Goal: Information Seeking & Learning: Learn about a topic

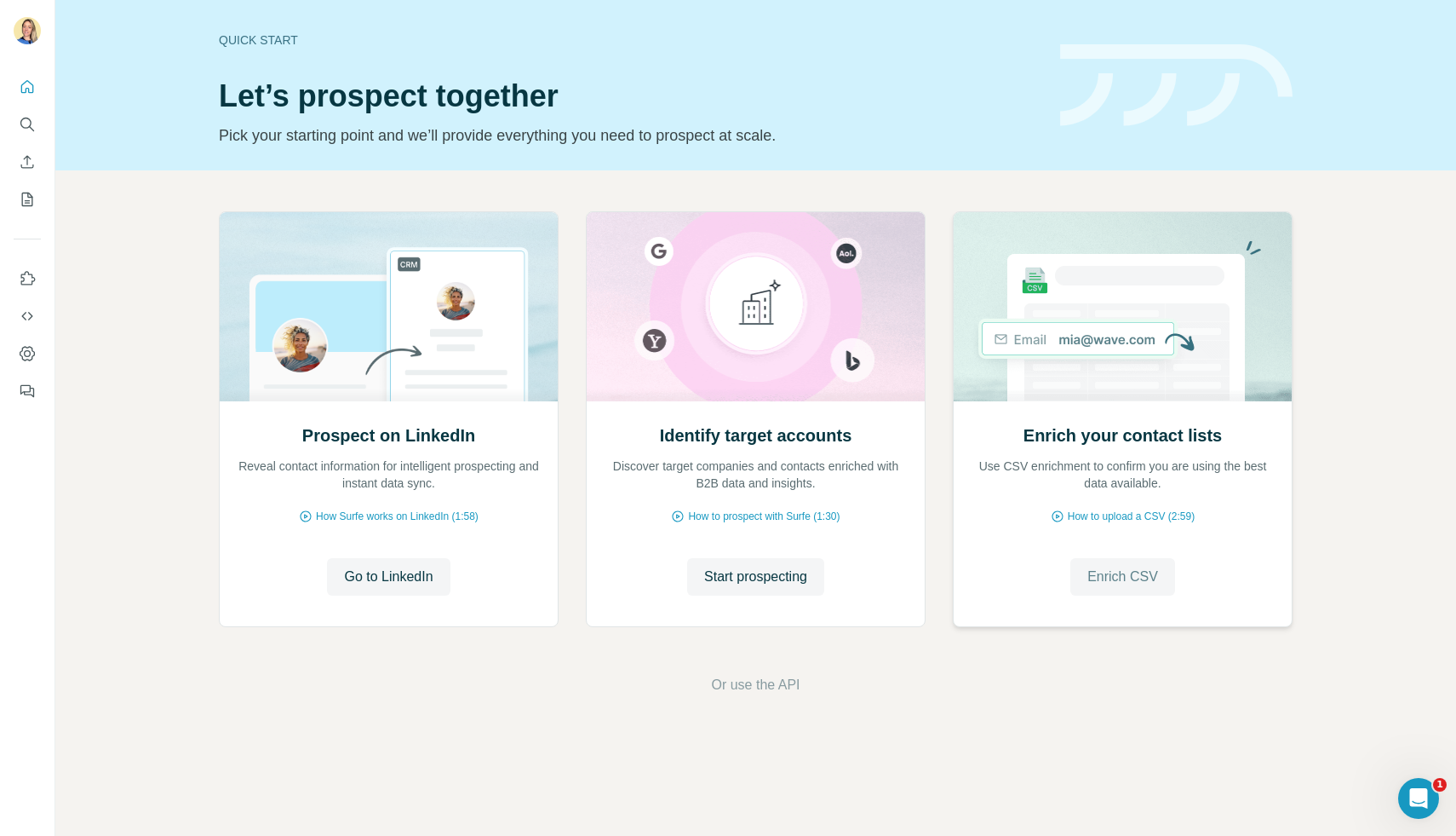
click at [1125, 580] on span "Enrich CSV" at bounding box center [1123, 577] width 71 height 20
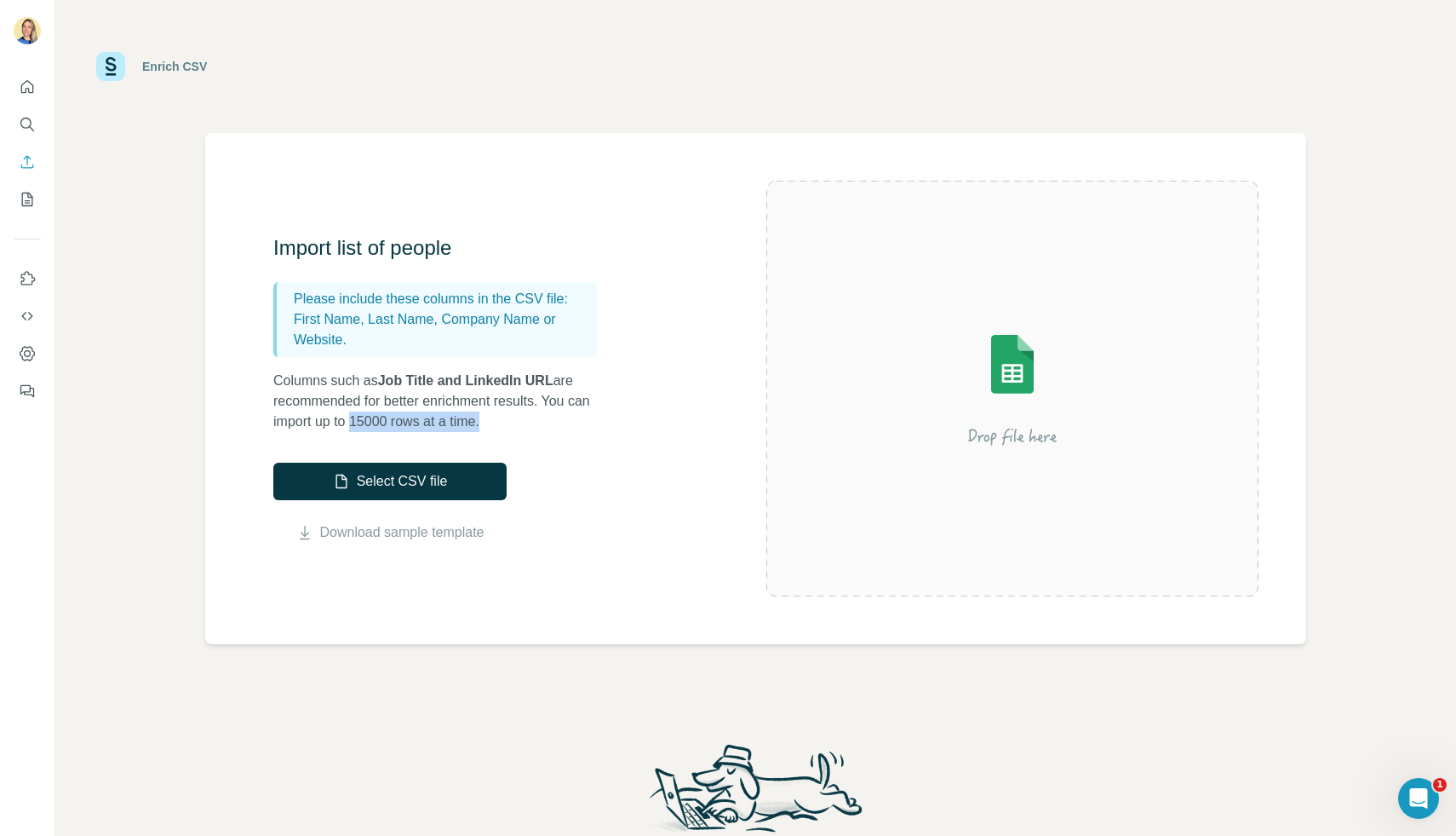
drag, startPoint x: 358, startPoint y: 416, endPoint x: 509, endPoint y: 428, distance: 151.5
click at [509, 428] on p "Columns such as Job Title and LinkedIn URL are recommended for better enrichmen…" at bounding box center [443, 401] width 340 height 62
click at [29, 89] on icon "Quick start" at bounding box center [26, 86] width 17 height 17
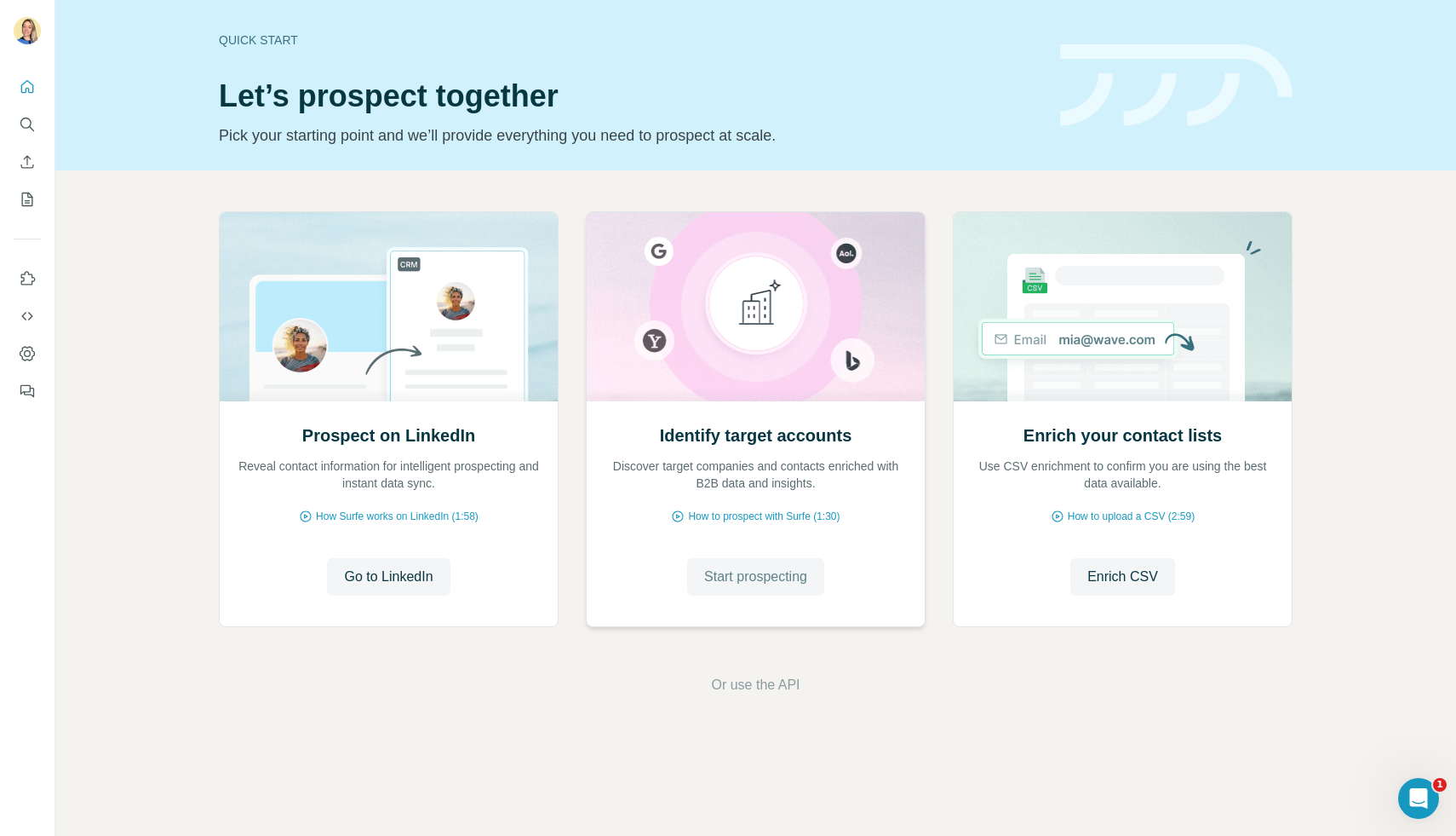
click at [748, 579] on span "Start prospecting" at bounding box center [755, 577] width 103 height 20
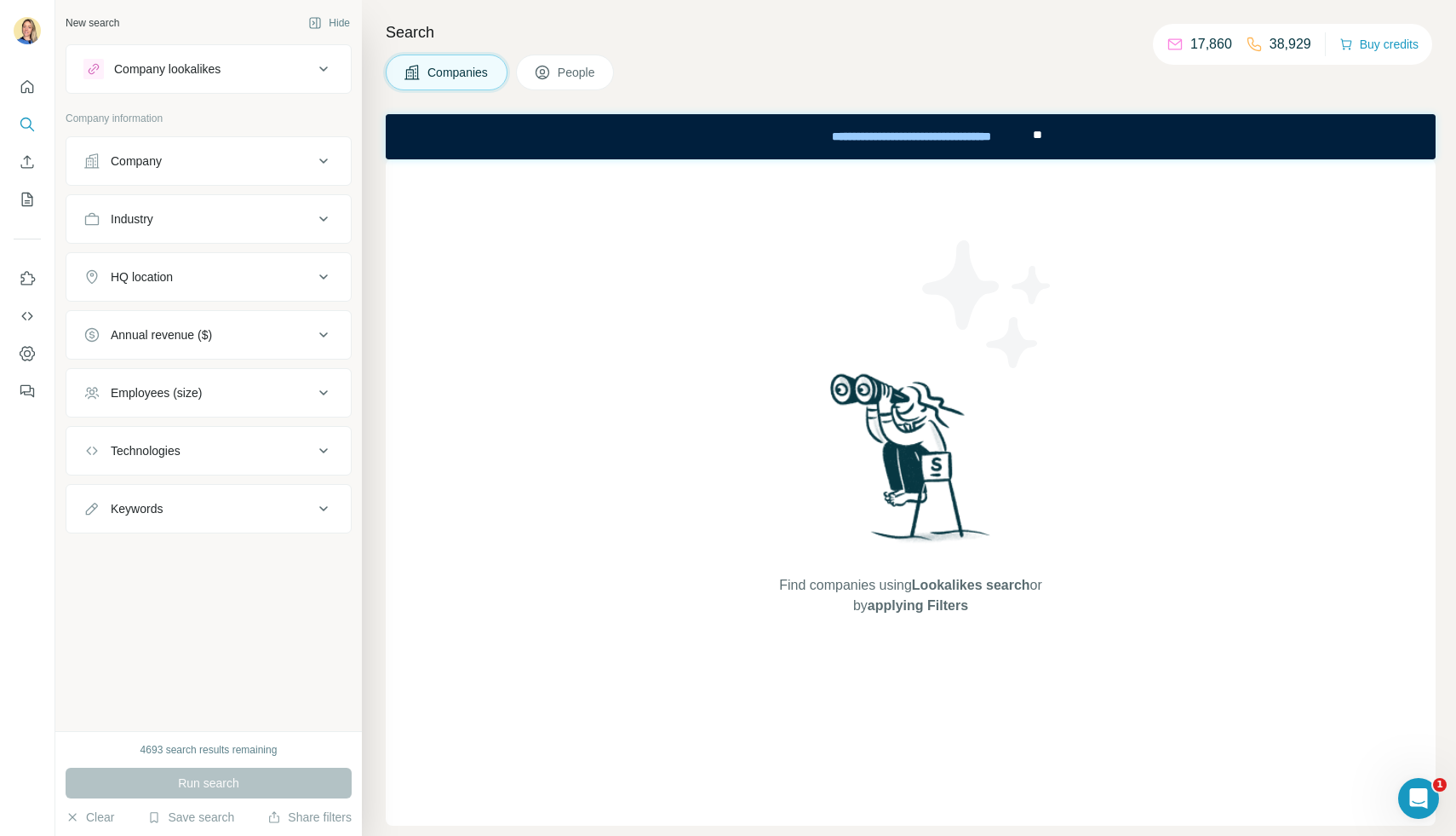
click at [264, 78] on div "Company lookalikes" at bounding box center [198, 69] width 230 height 20
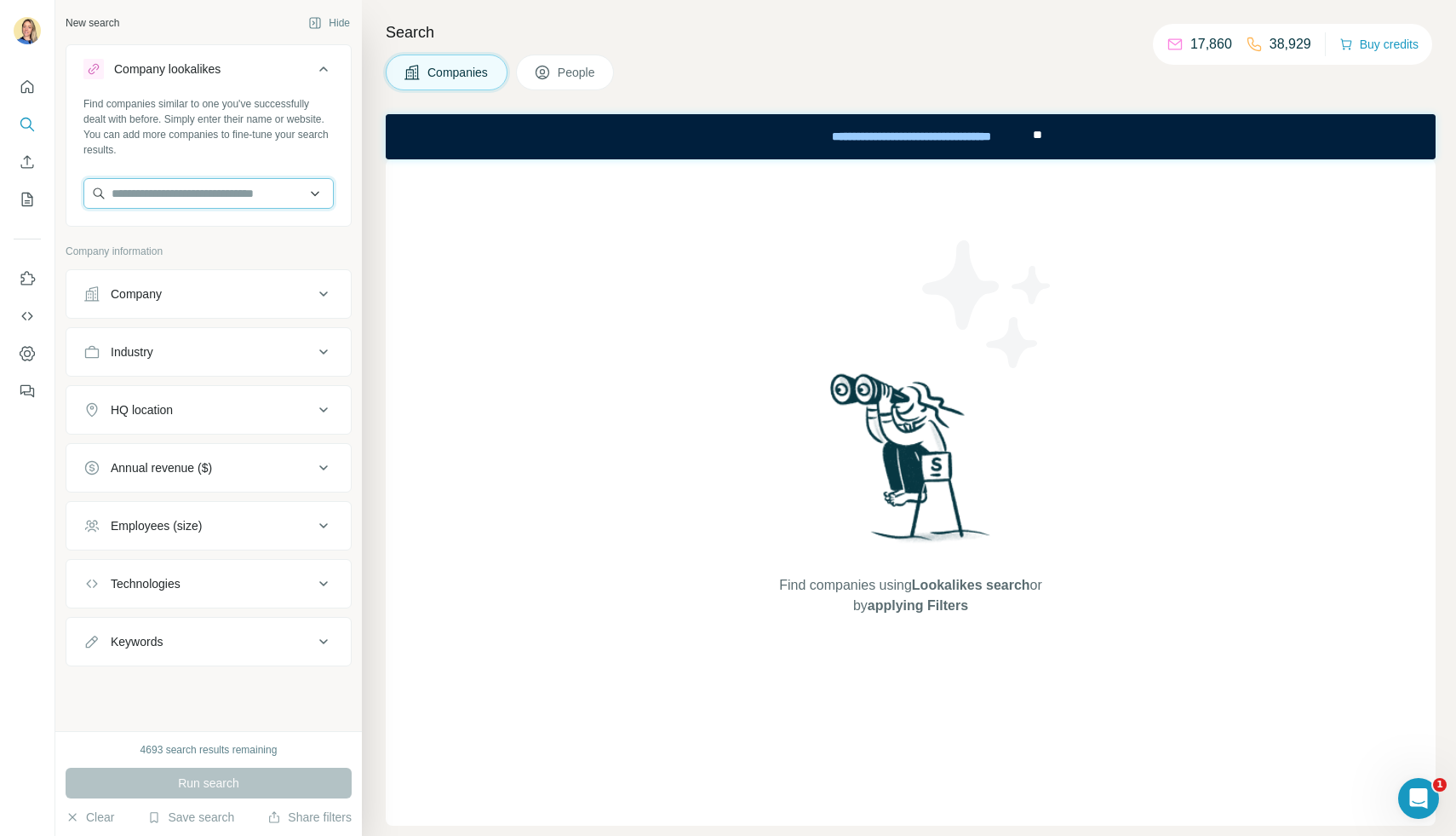
click at [138, 197] on input "text" at bounding box center [209, 193] width 250 height 31
type input "*"
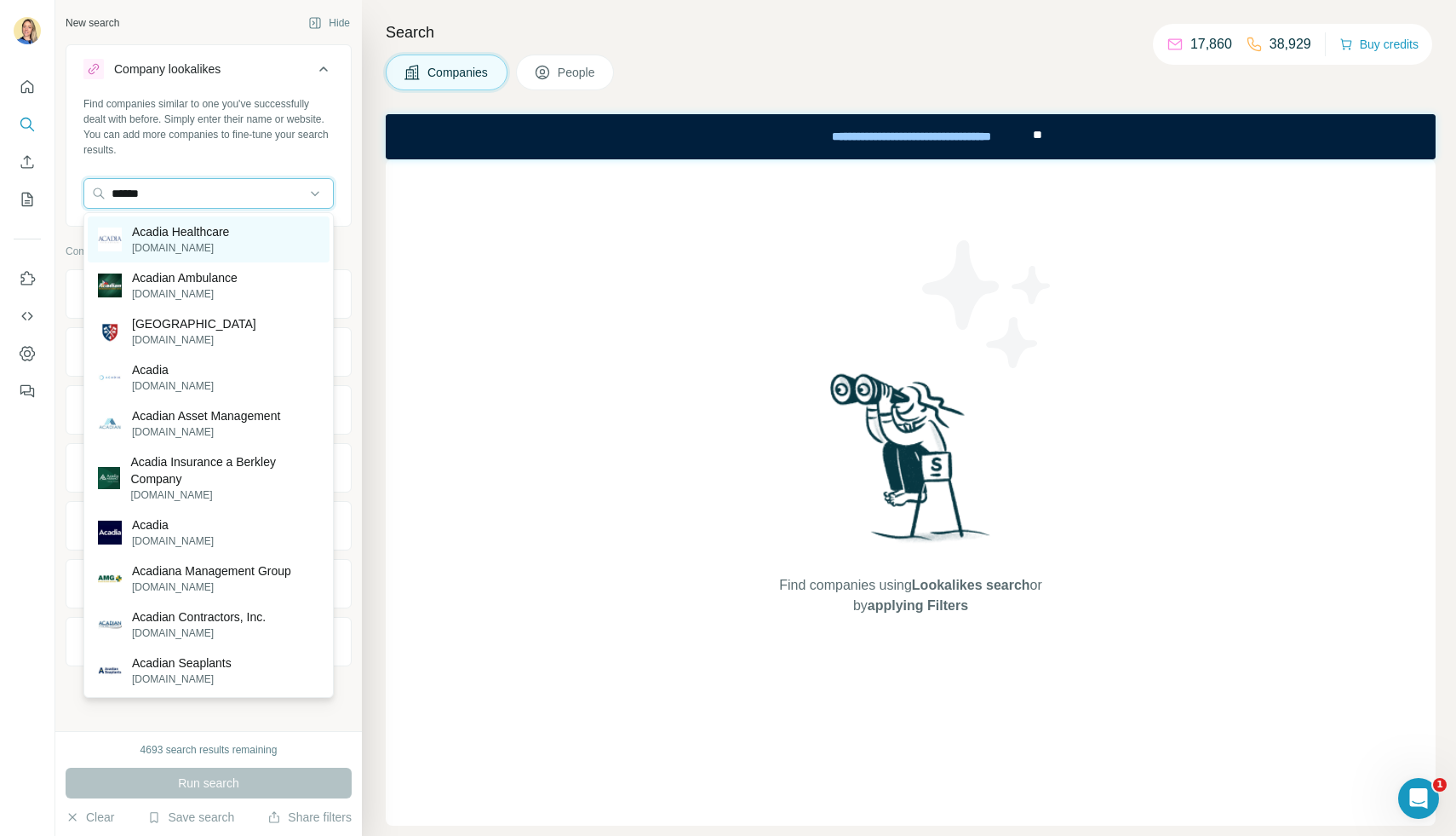
type input "******"
click at [219, 243] on p "[DOMAIN_NAME]" at bounding box center [181, 247] width 97 height 15
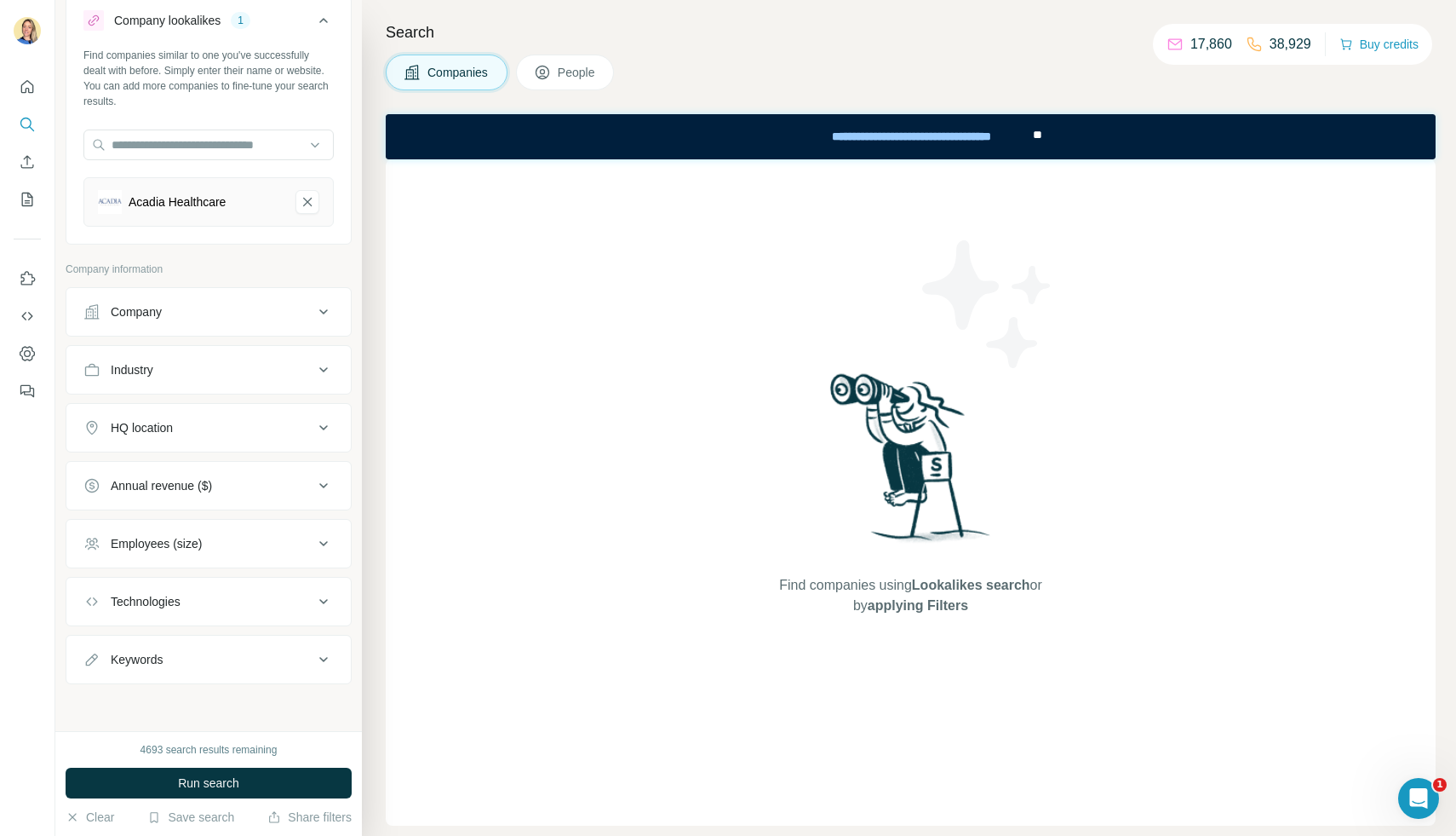
scroll to position [49, 0]
click at [189, 438] on button "HQ location" at bounding box center [208, 427] width 285 height 41
click at [164, 476] on input "text" at bounding box center [209, 469] width 250 height 31
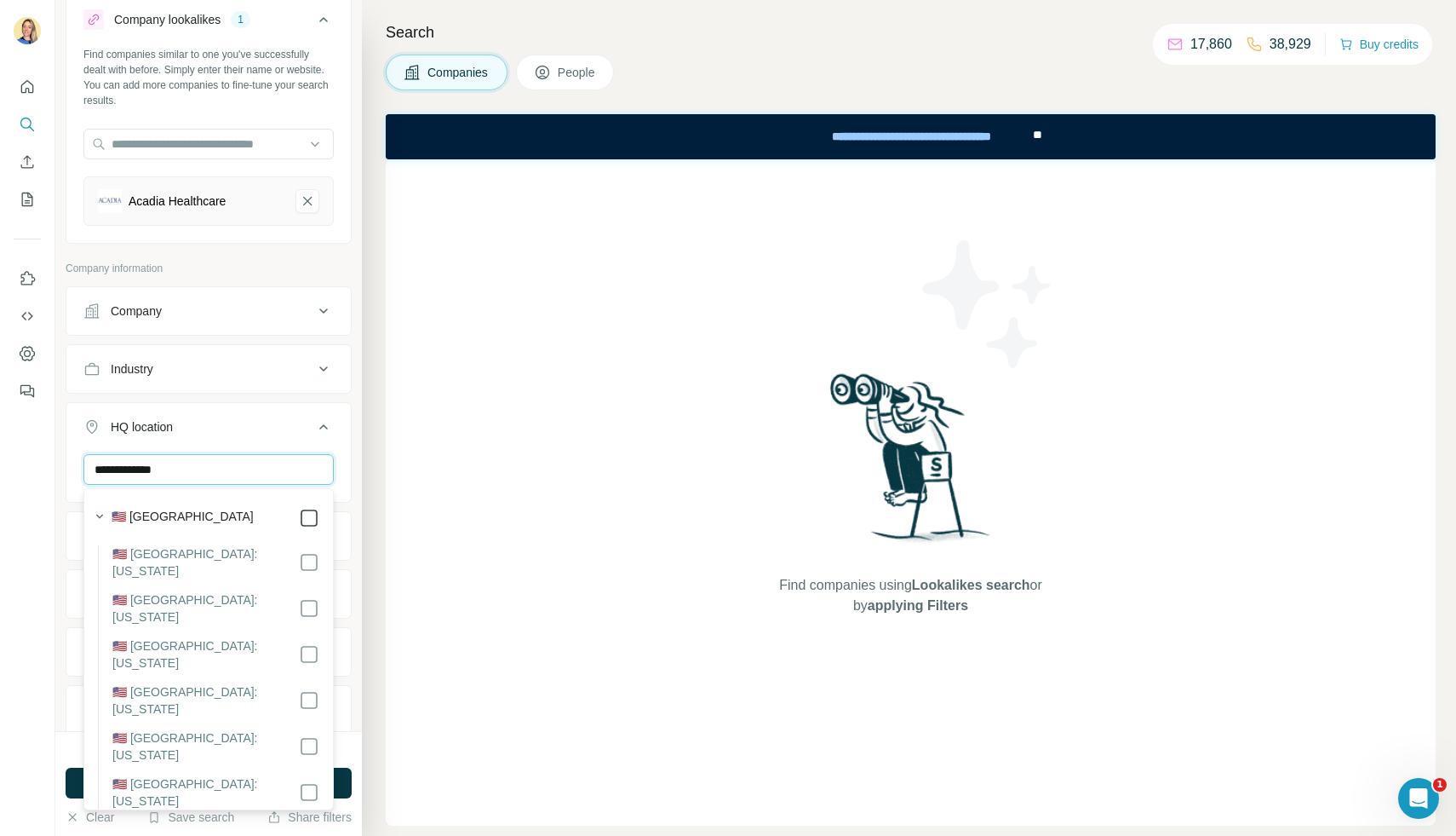
type input "**********"
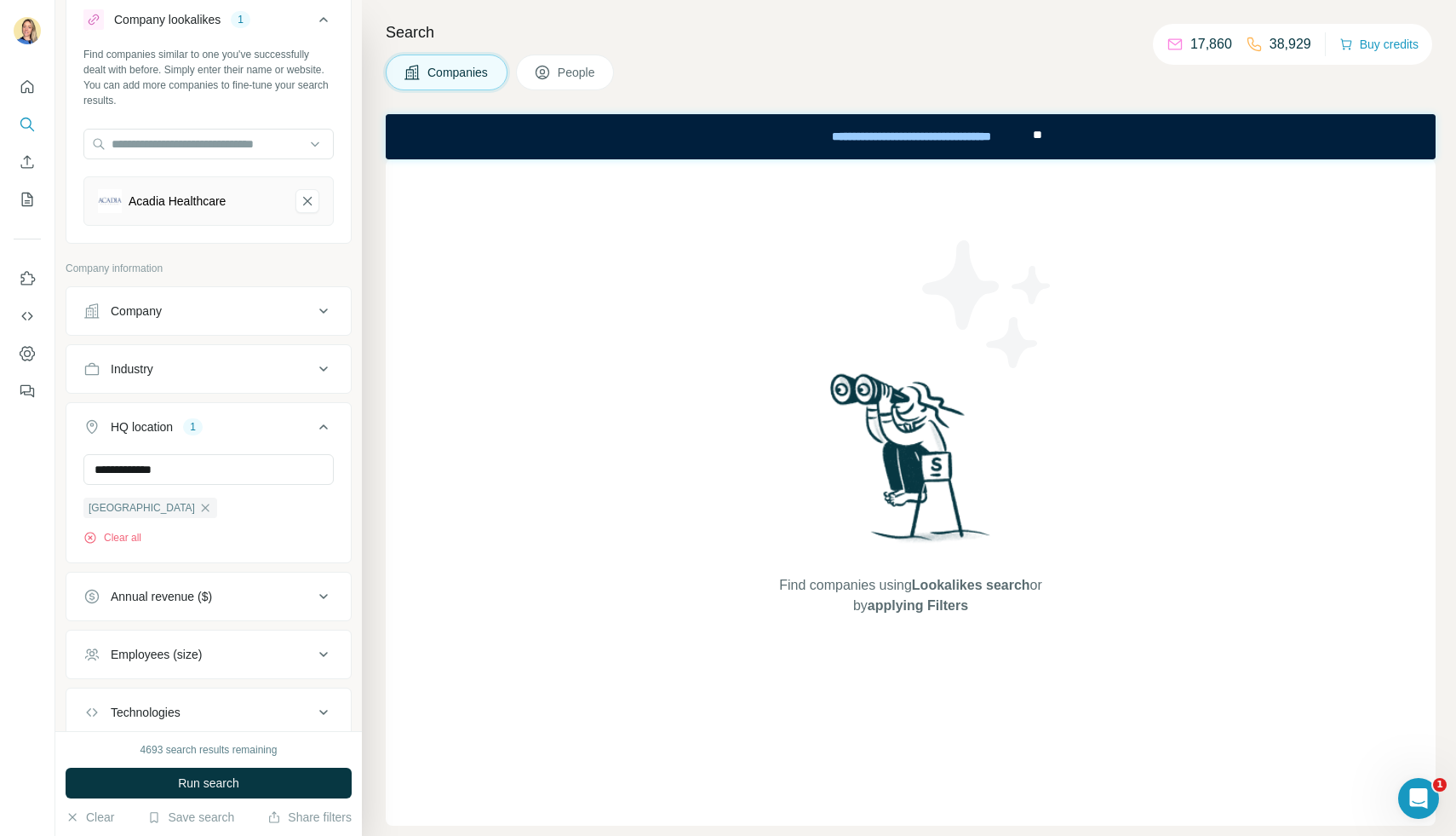
click at [348, 489] on div "**********" at bounding box center [208, 506] width 285 height 105
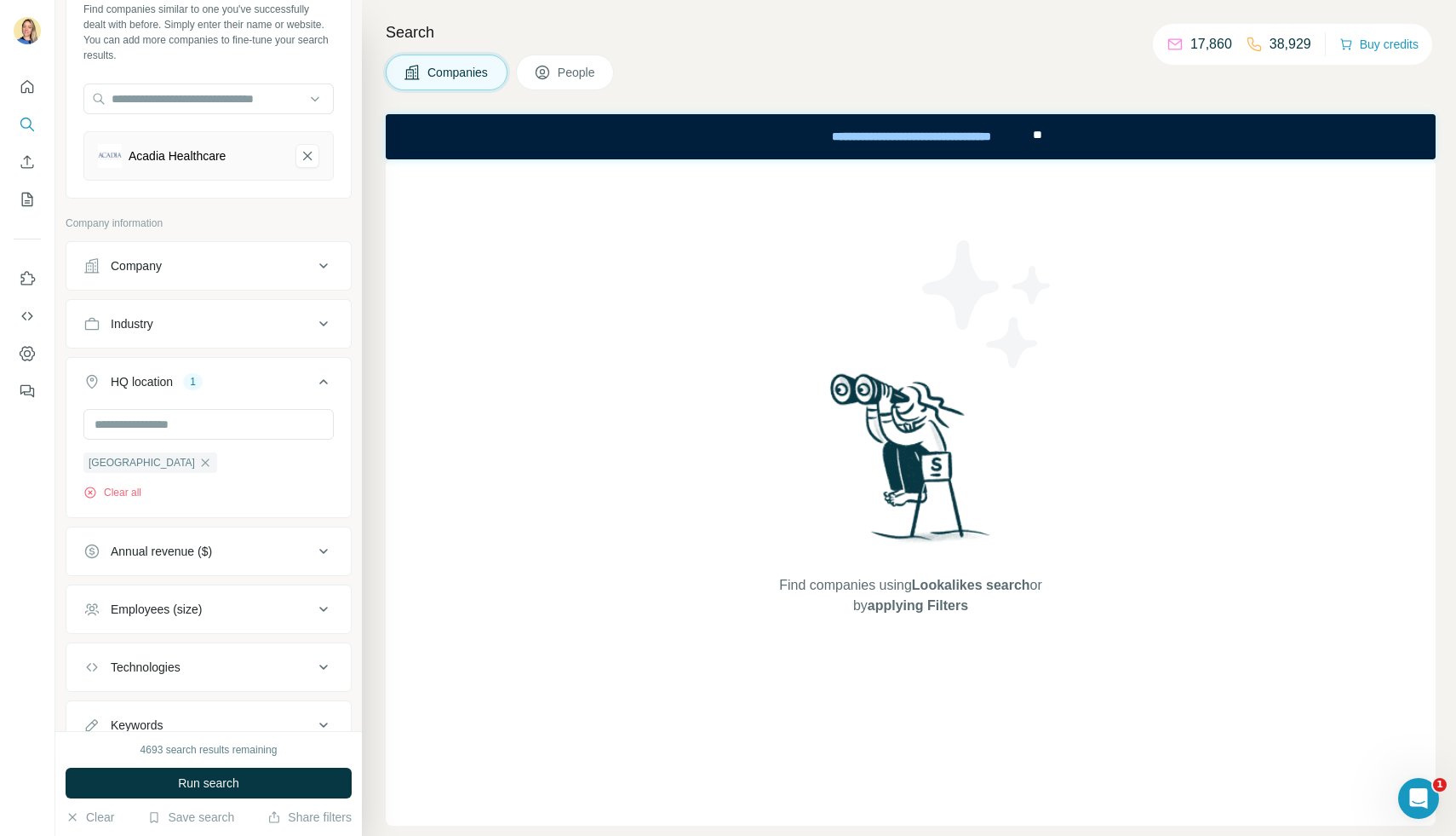
click at [234, 328] on div "Industry" at bounding box center [198, 323] width 230 height 17
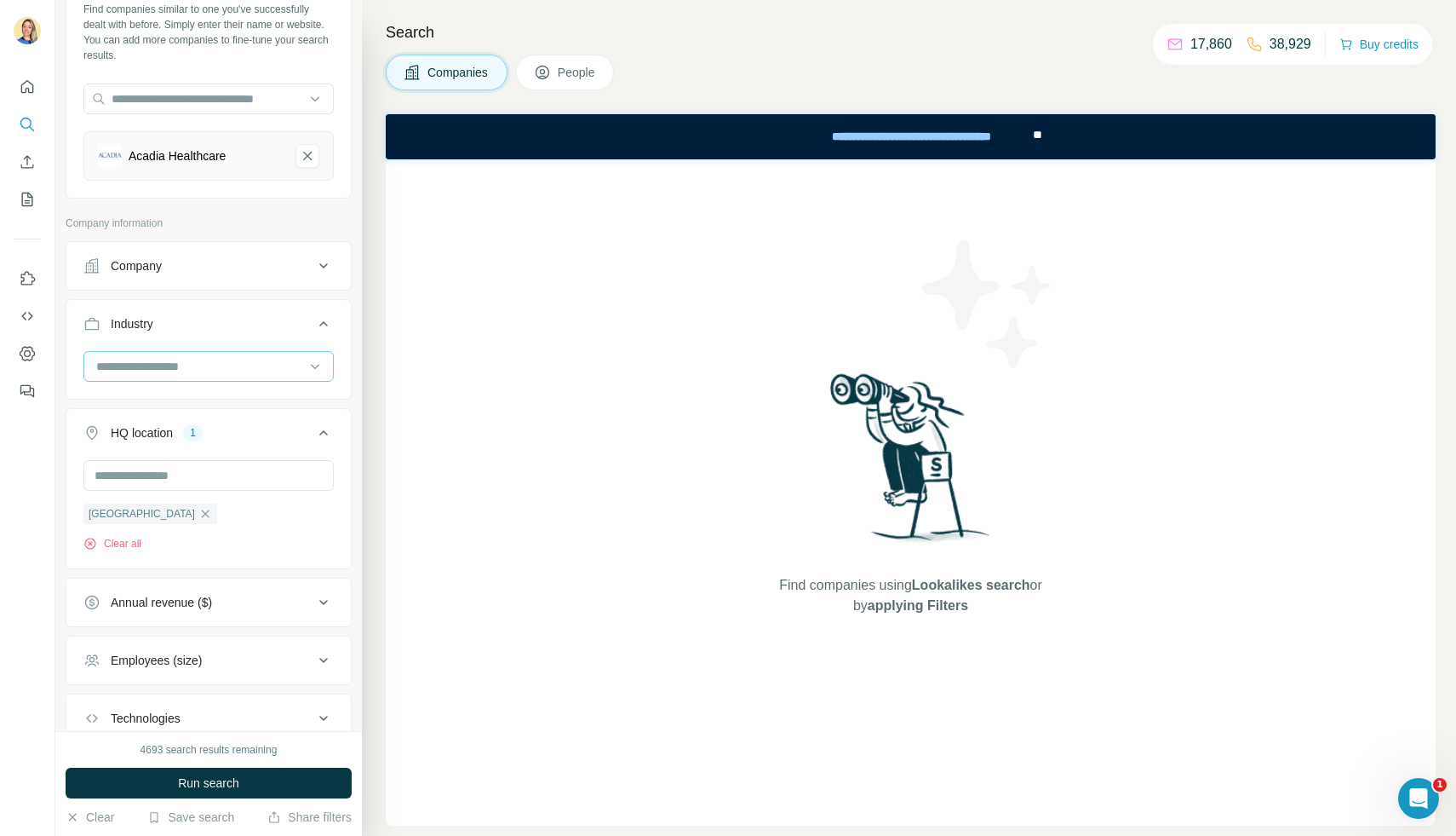
click at [182, 362] on input at bounding box center [199, 366] width 211 height 19
click at [144, 366] on input at bounding box center [199, 366] width 211 height 19
click at [154, 365] on input at bounding box center [199, 366] width 211 height 19
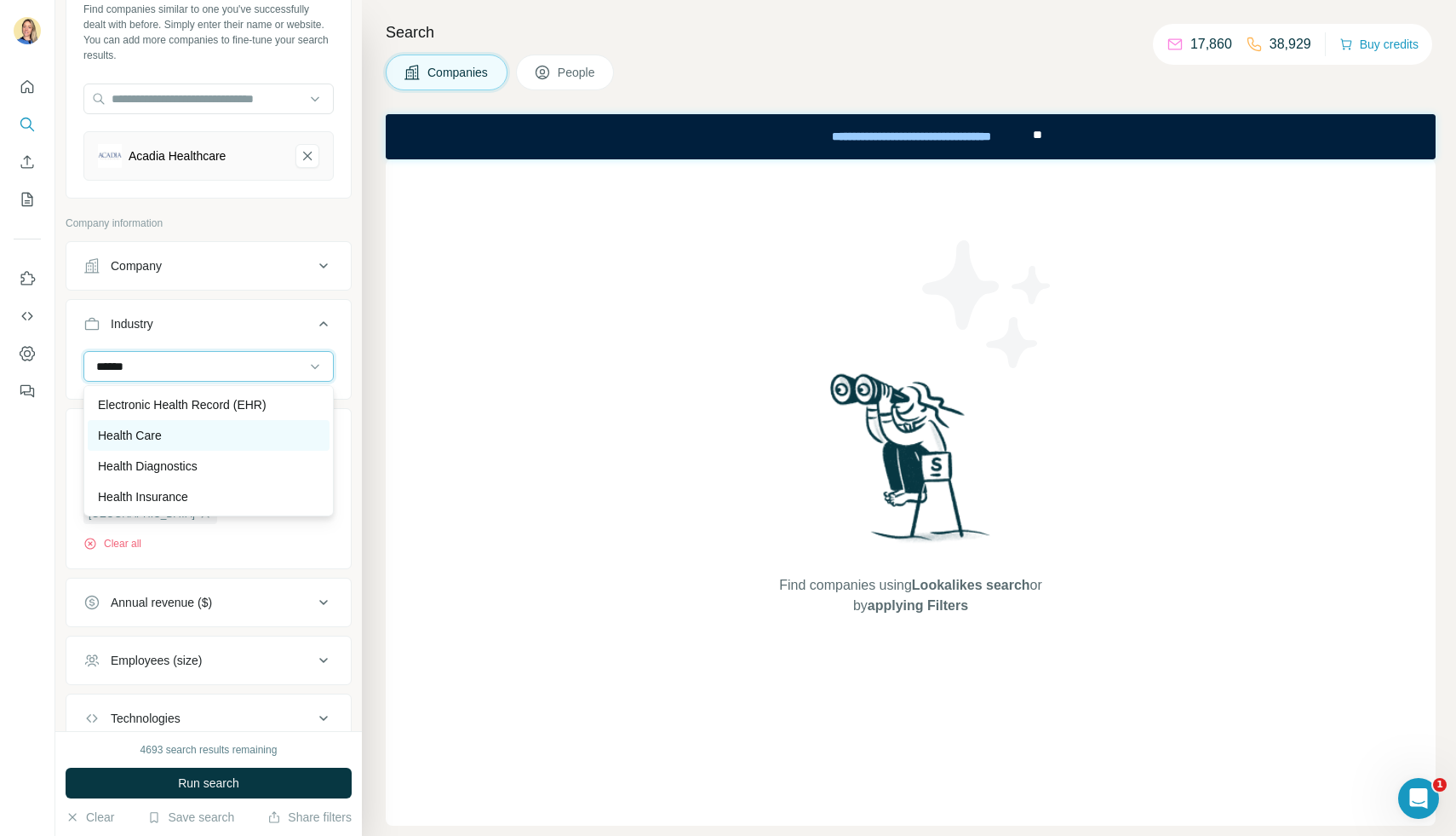
type input "******"
click at [164, 439] on div "Health Care" at bounding box center [208, 435] width 221 height 17
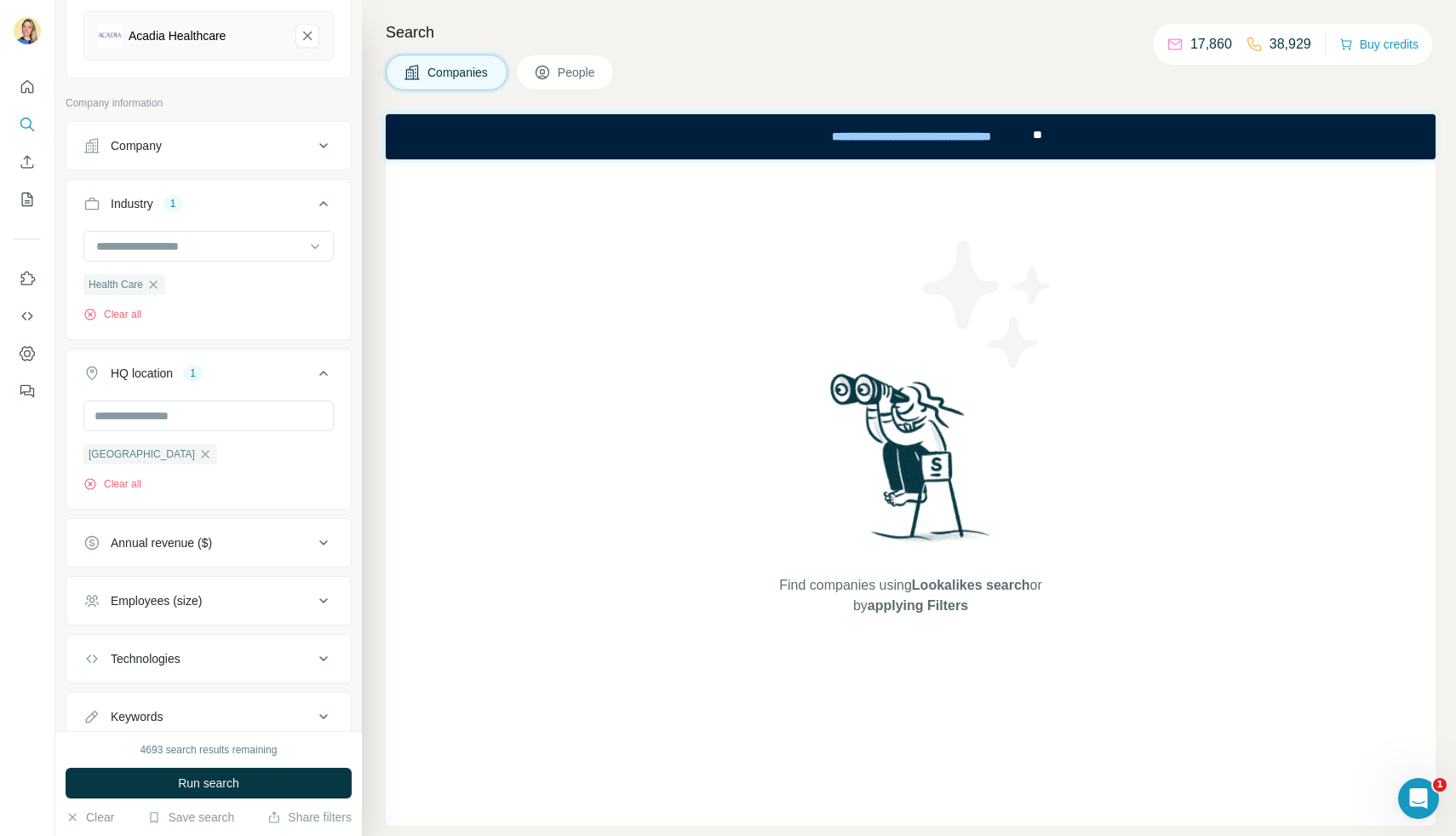
scroll to position [273, 0]
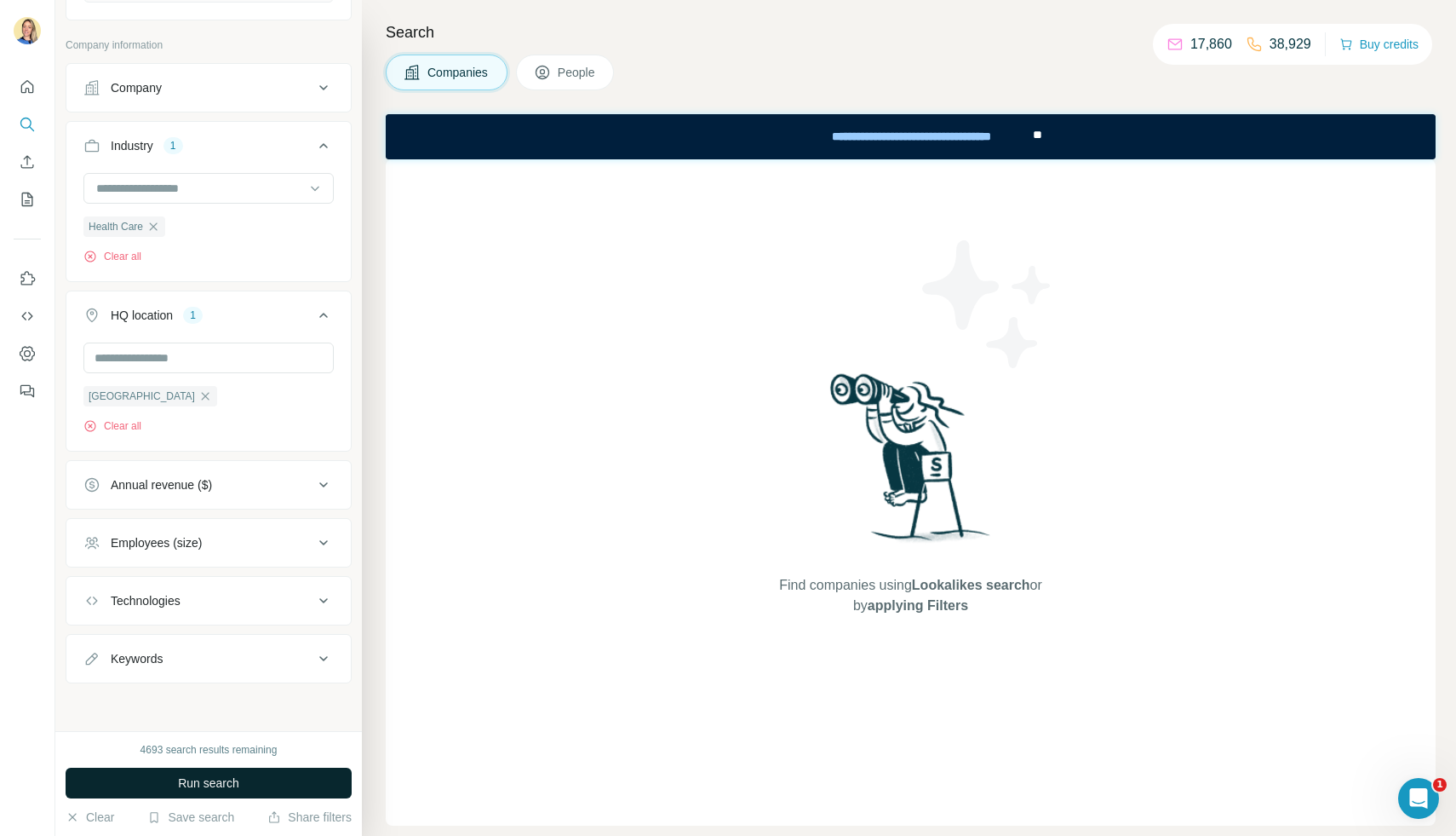
click at [166, 777] on button "Run search" at bounding box center [208, 783] width 286 height 31
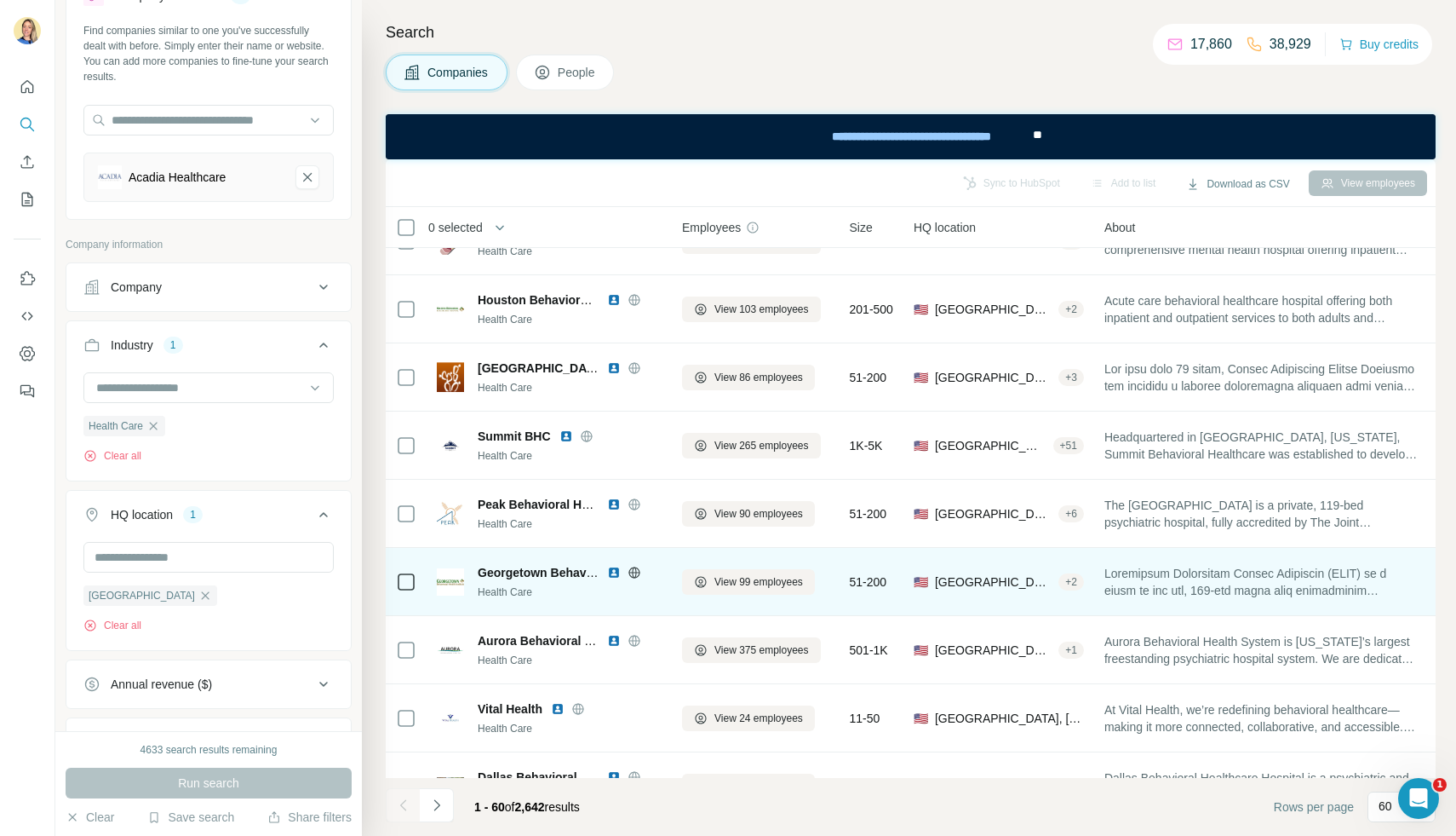
scroll to position [0, 0]
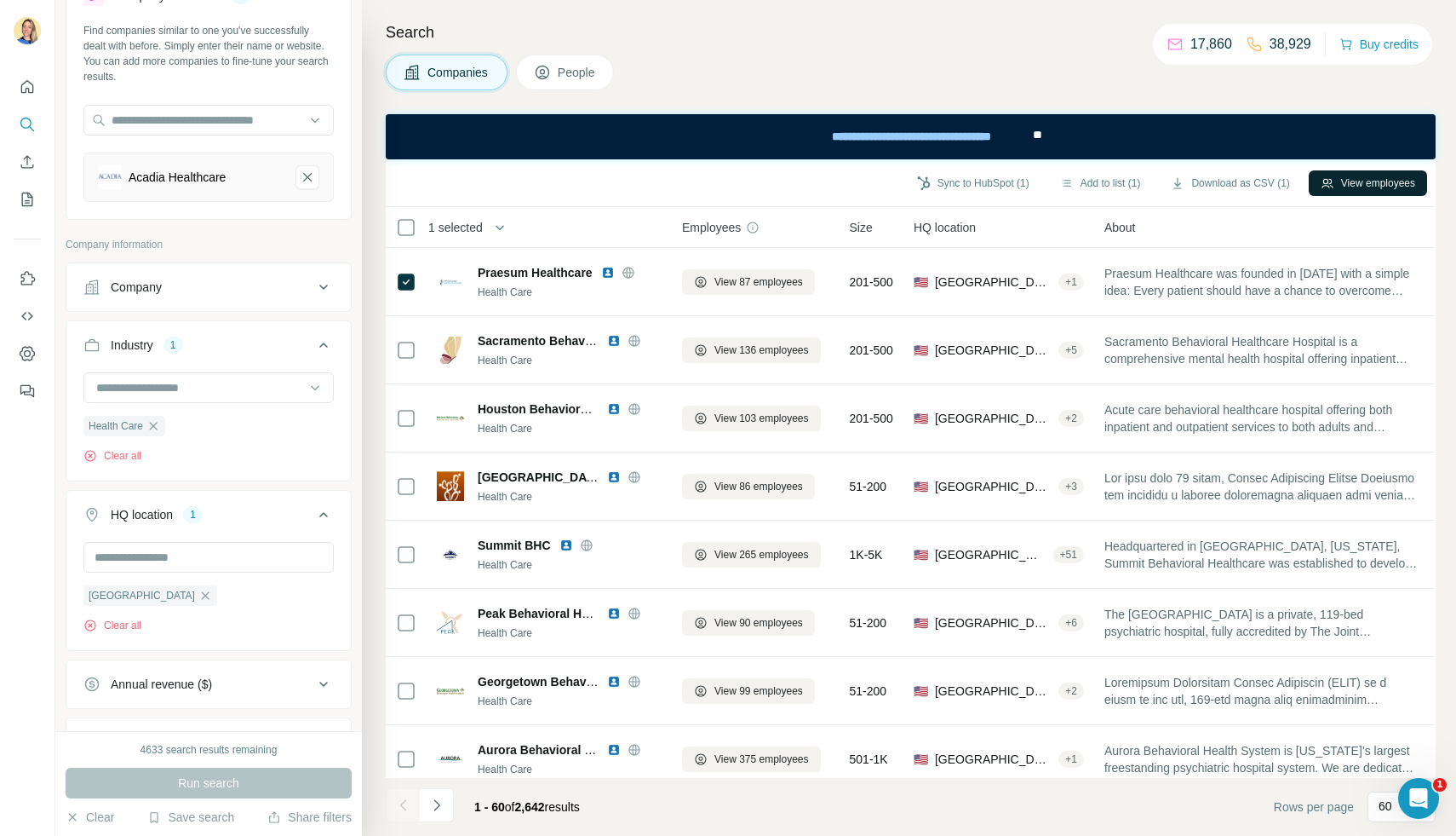
click at [1345, 186] on button "View employees" at bounding box center [1368, 183] width 118 height 26
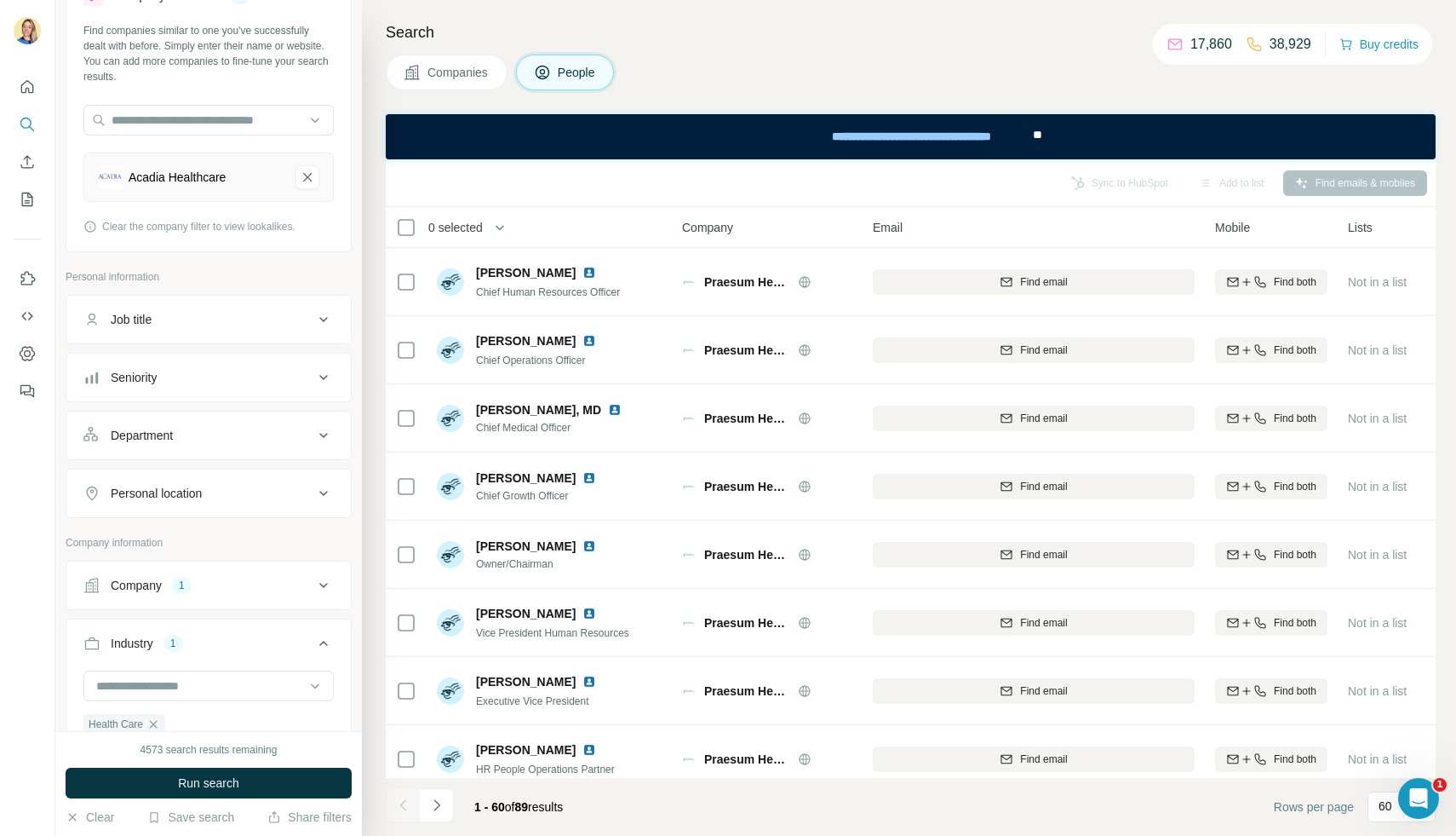
click at [169, 315] on div "Job title" at bounding box center [198, 319] width 230 height 17
click at [120, 363] on input "text" at bounding box center [191, 362] width 216 height 31
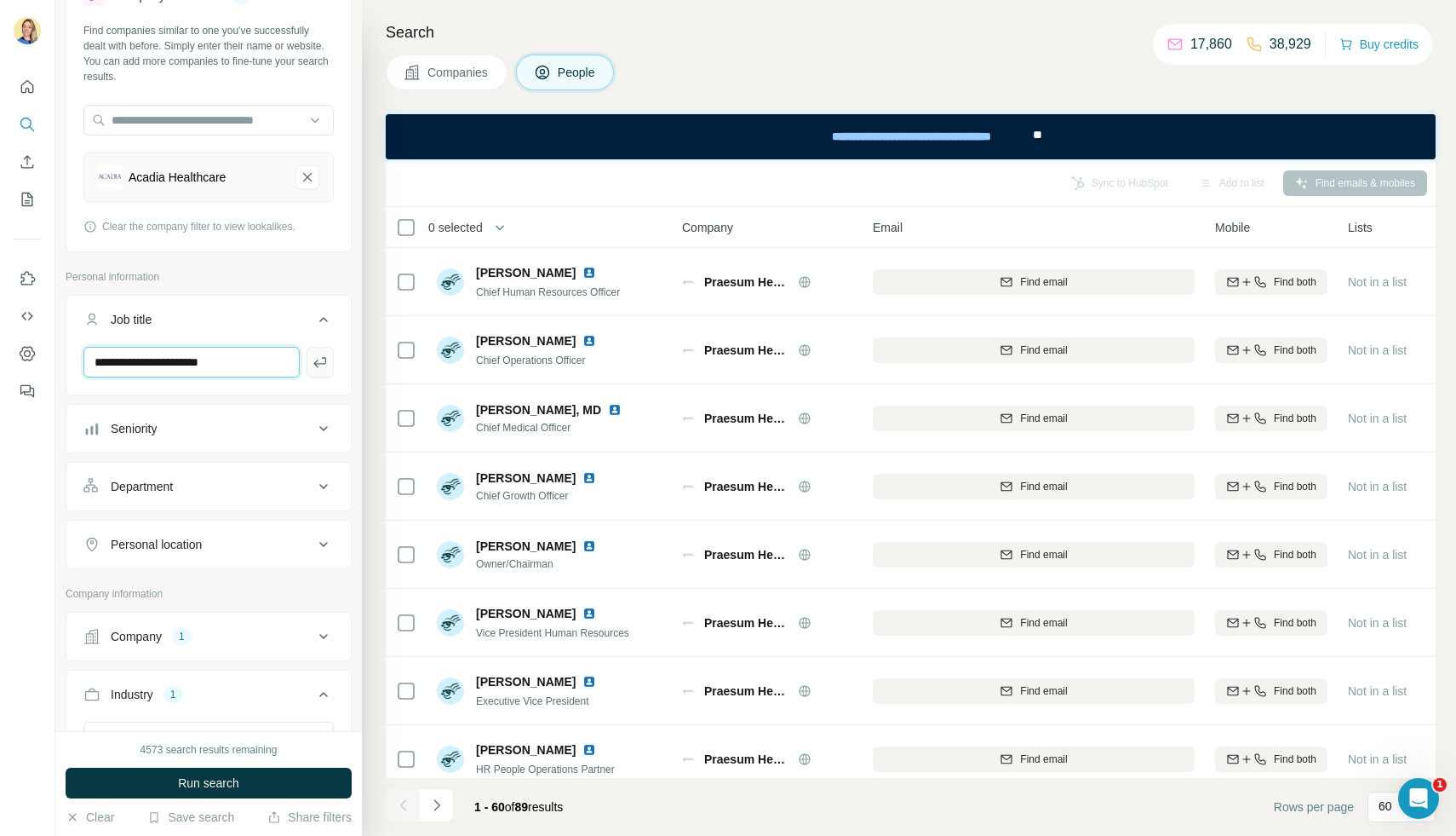
type input "**********"
click at [330, 363] on button "button" at bounding box center [320, 362] width 27 height 31
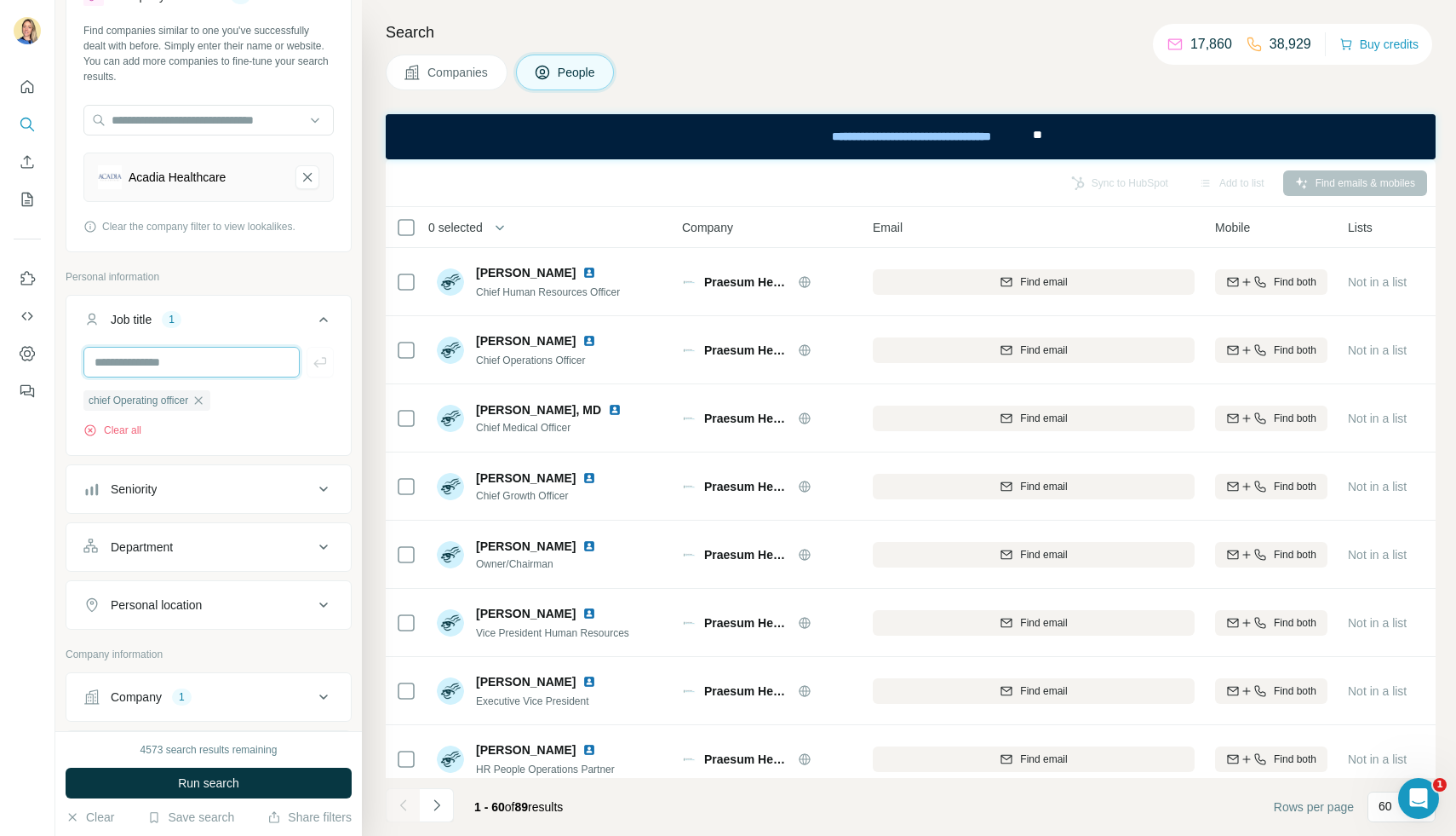
click at [214, 360] on input "text" at bounding box center [191, 362] width 216 height 31
type input "***"
click at [330, 368] on button "button" at bounding box center [320, 362] width 27 height 31
click at [243, 361] on input "text" at bounding box center [191, 362] width 216 height 31
type input "*"
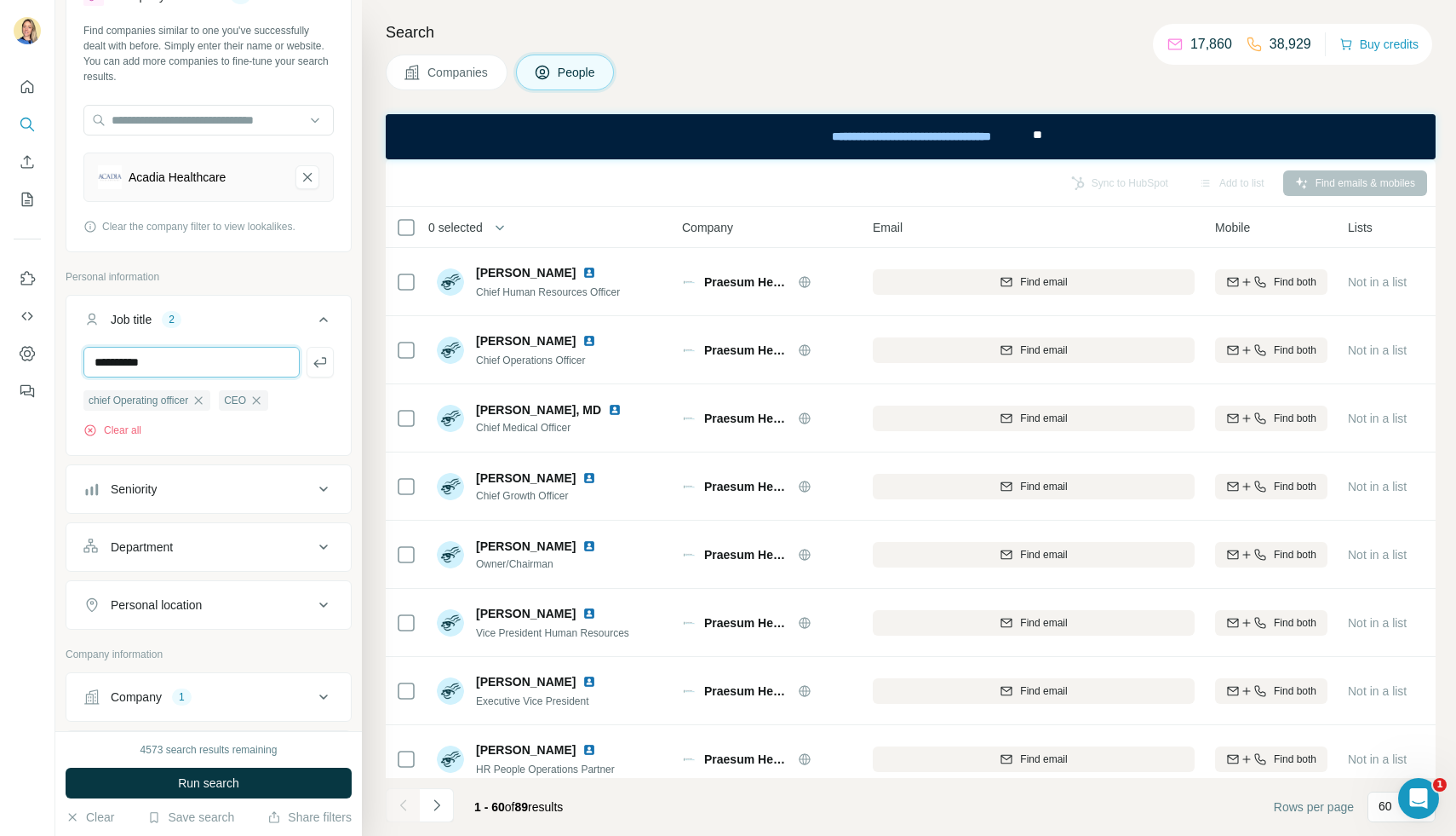
type input "**********"
click at [321, 363] on icon "button" at bounding box center [320, 362] width 12 height 11
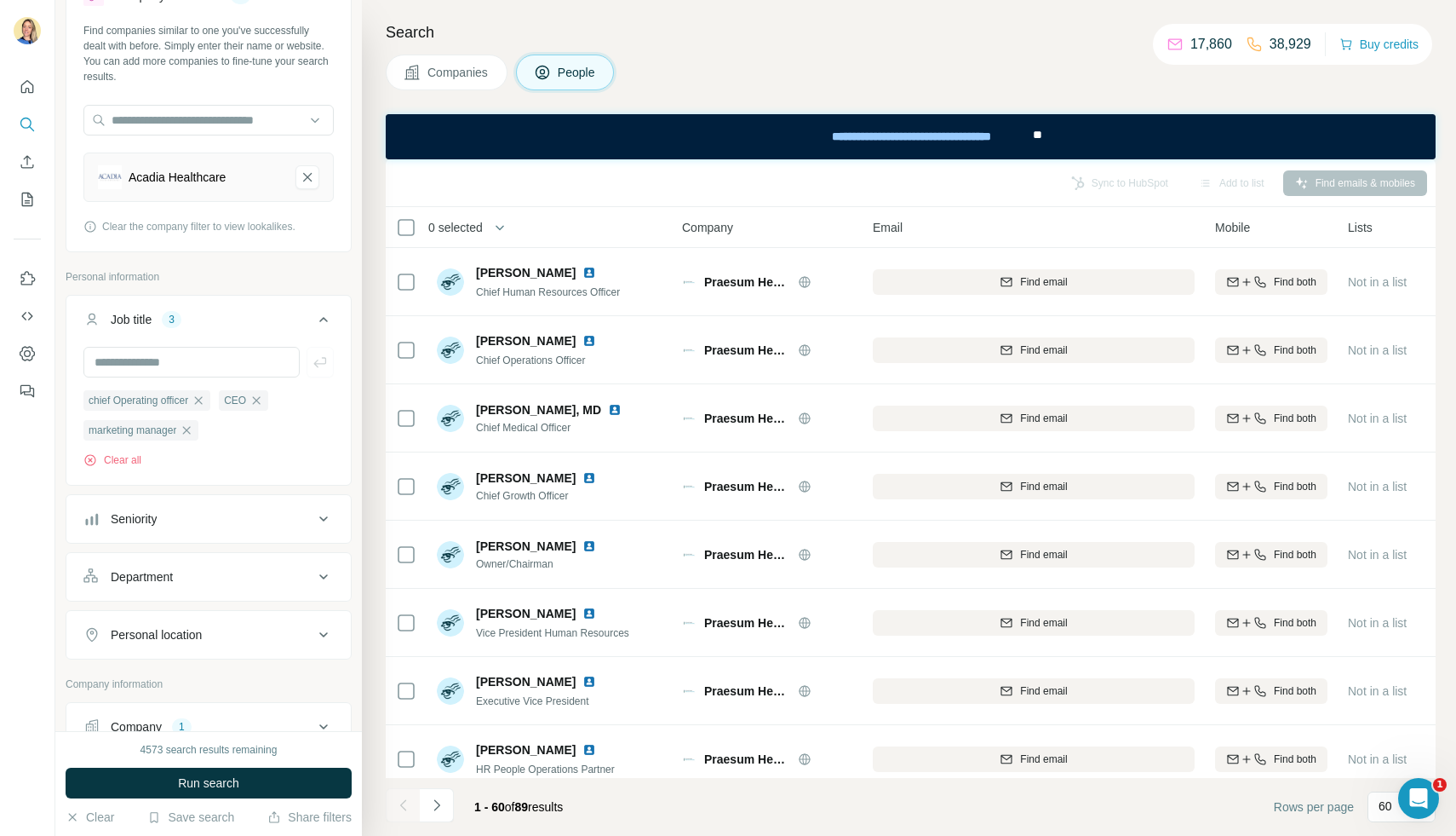
click at [156, 531] on button "Seniority" at bounding box center [208, 519] width 285 height 41
click at [130, 596] on span "C-Level" at bounding box center [128, 593] width 48 height 17
click at [90, 629] on icon at bounding box center [93, 624] width 20 height 20
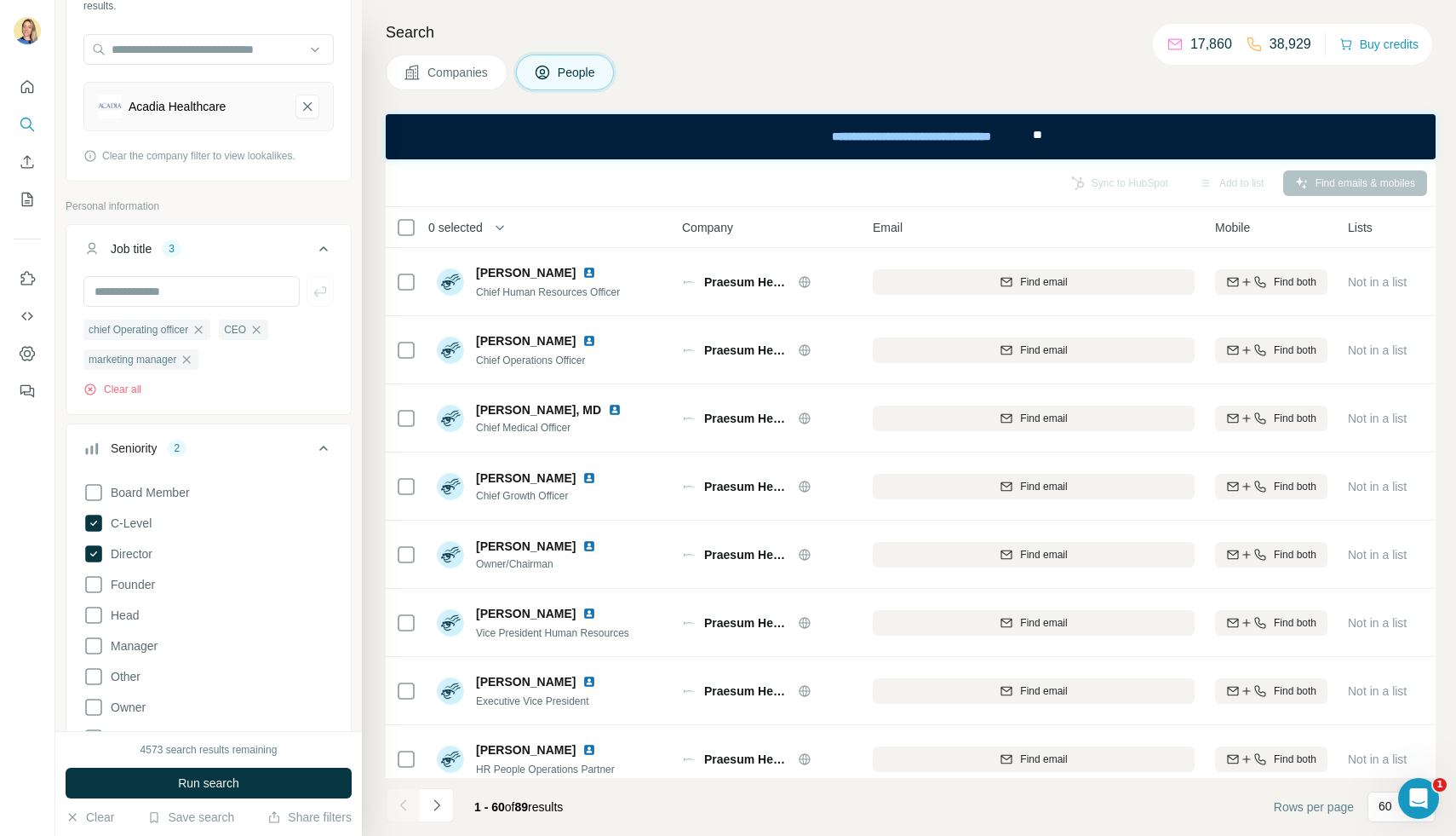
scroll to position [157, 0]
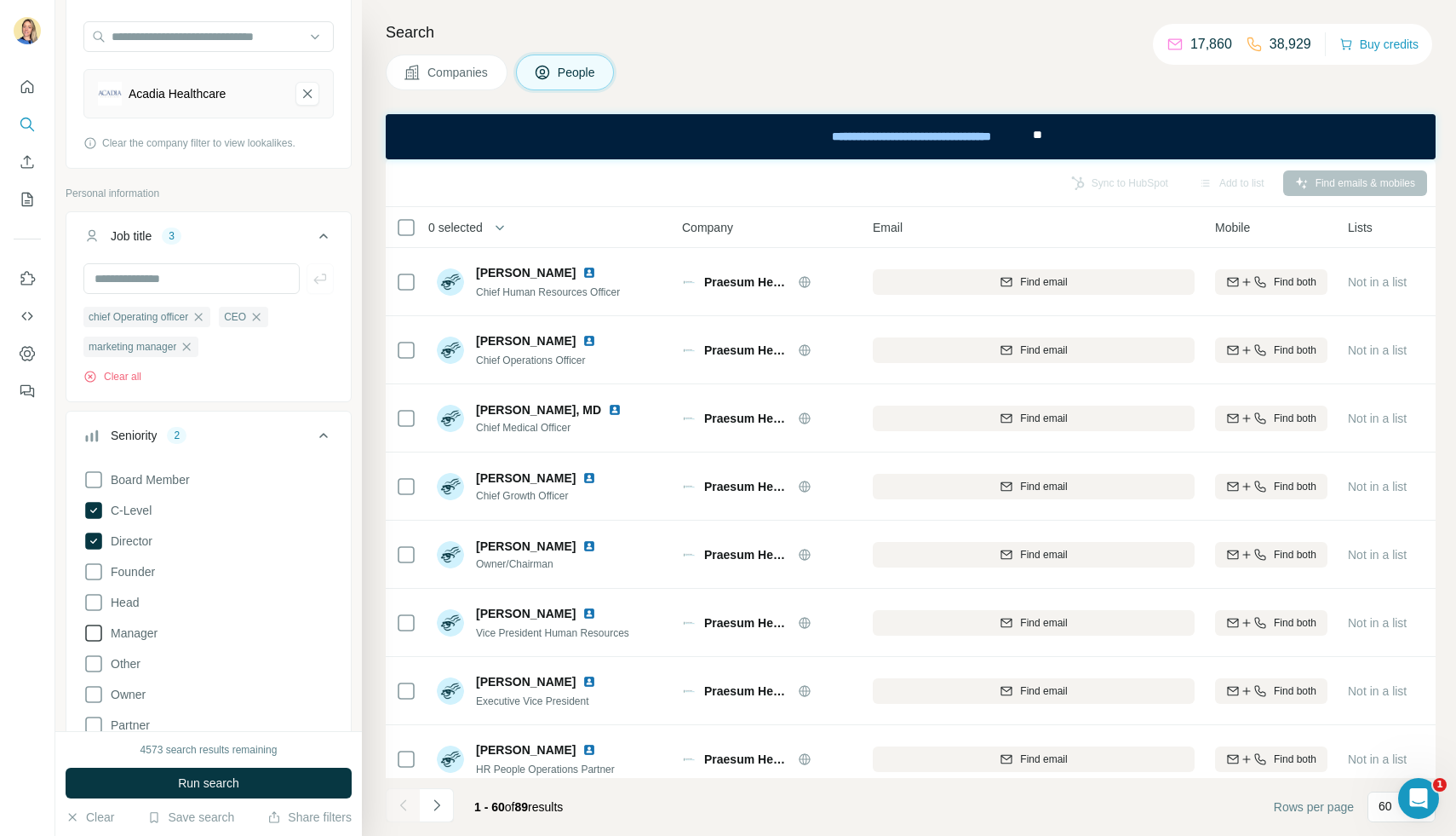
click at [138, 638] on span "Manager" at bounding box center [130, 632] width 54 height 17
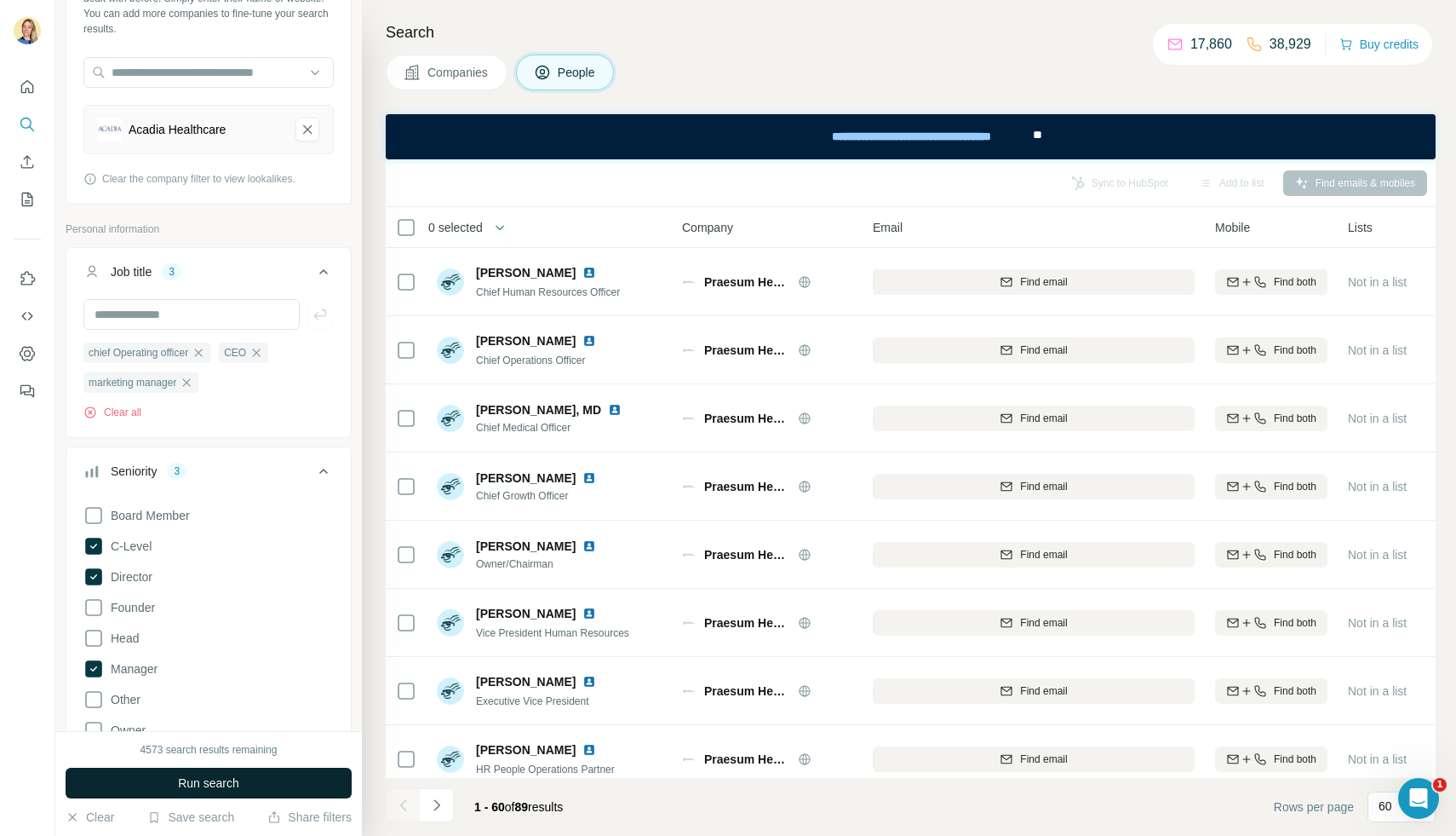
click at [168, 777] on button "Run search" at bounding box center [208, 783] width 286 height 31
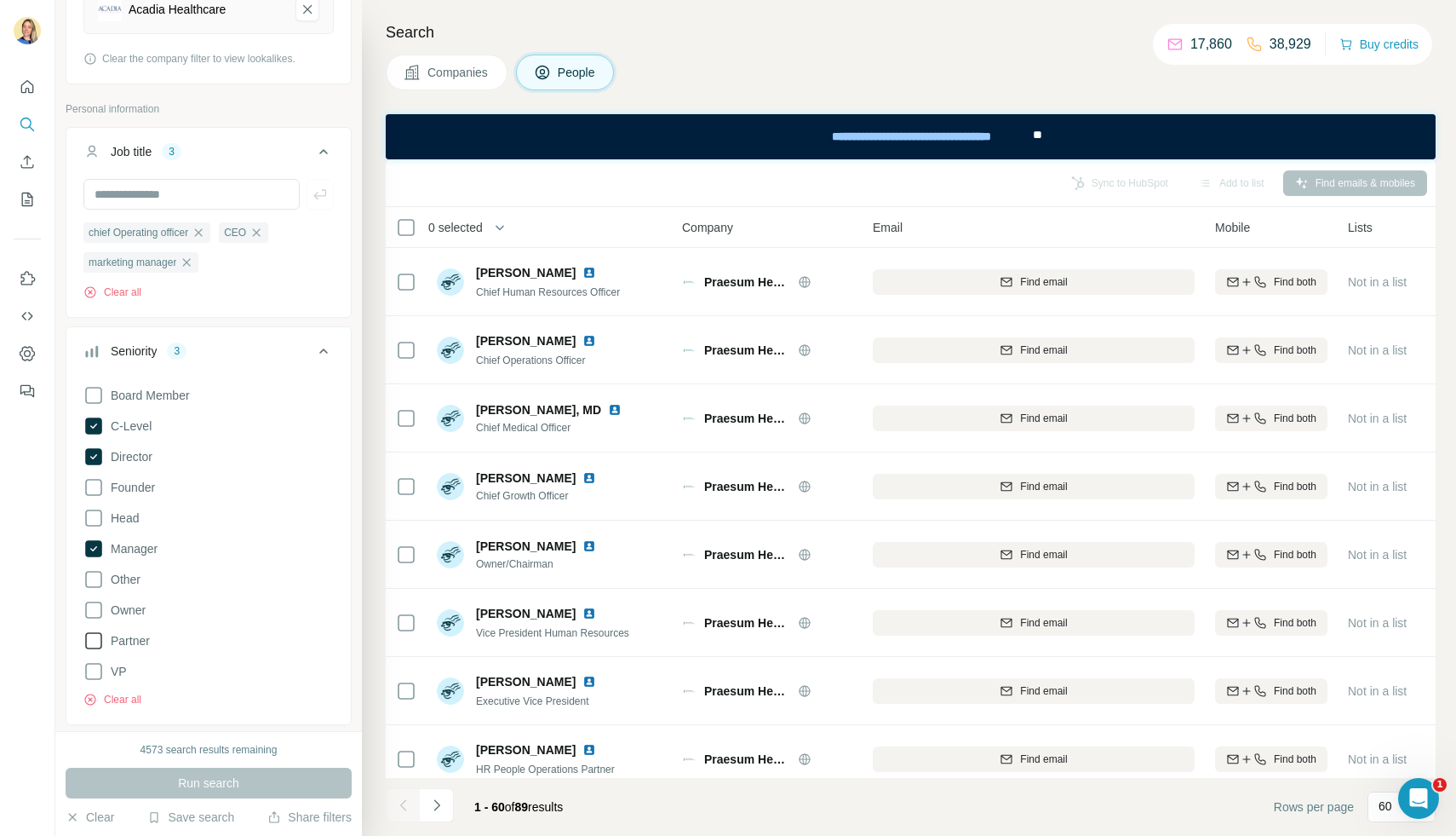
scroll to position [230, 0]
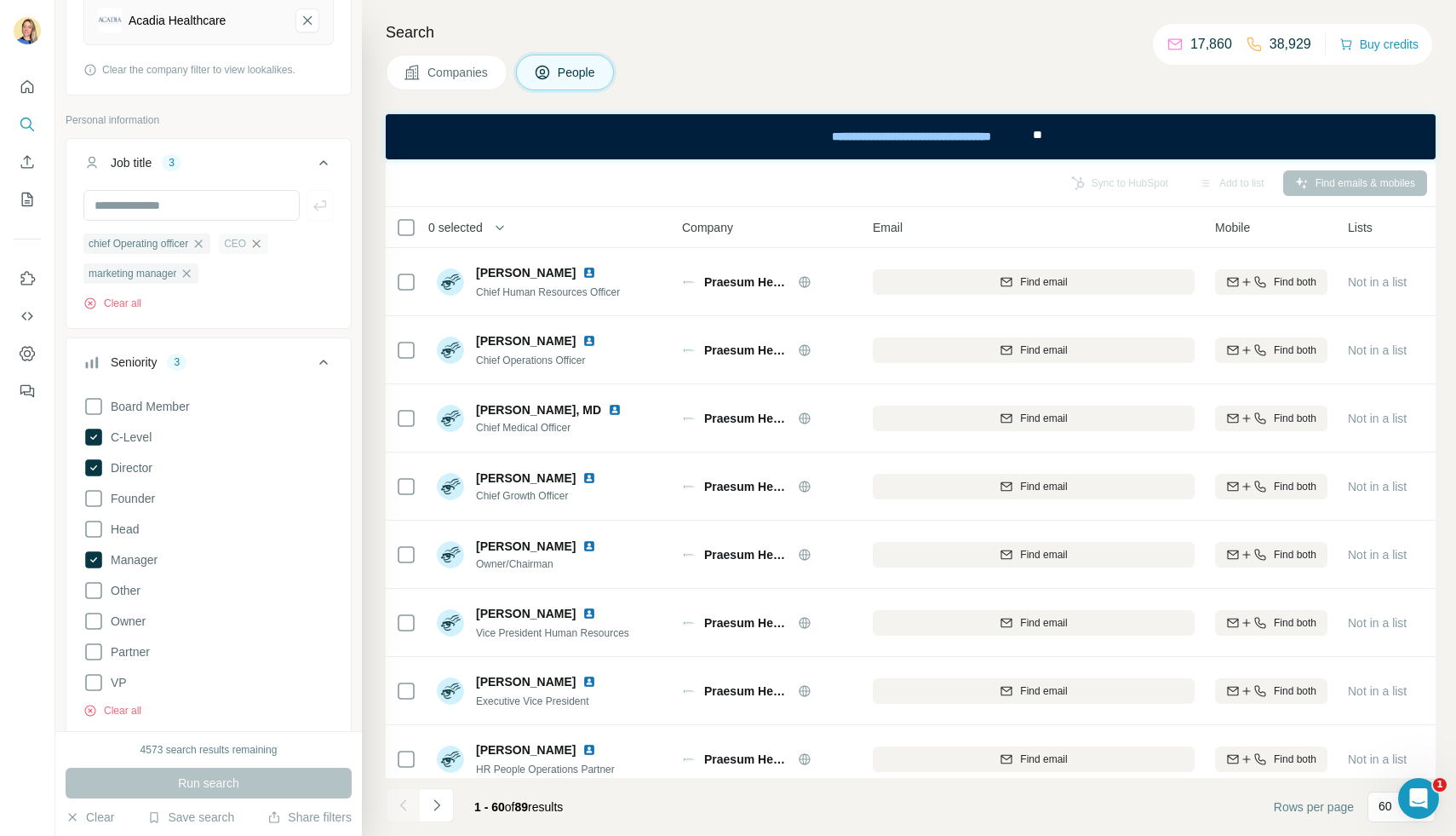
click at [264, 248] on icon "button" at bounding box center [256, 243] width 13 height 13
click at [203, 244] on icon "button" at bounding box center [198, 243] width 8 height 8
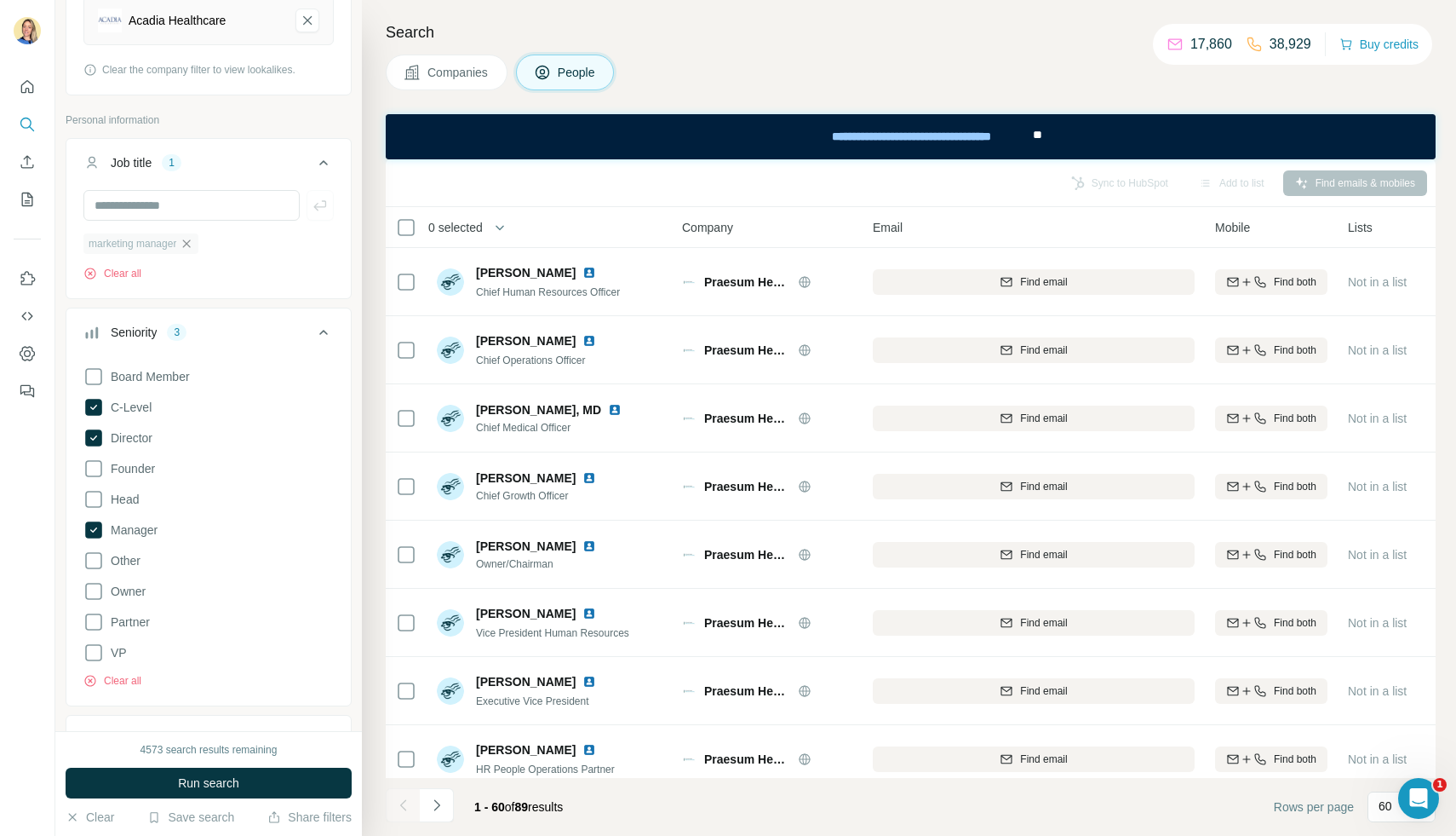
click at [190, 239] on icon "button" at bounding box center [186, 243] width 13 height 13
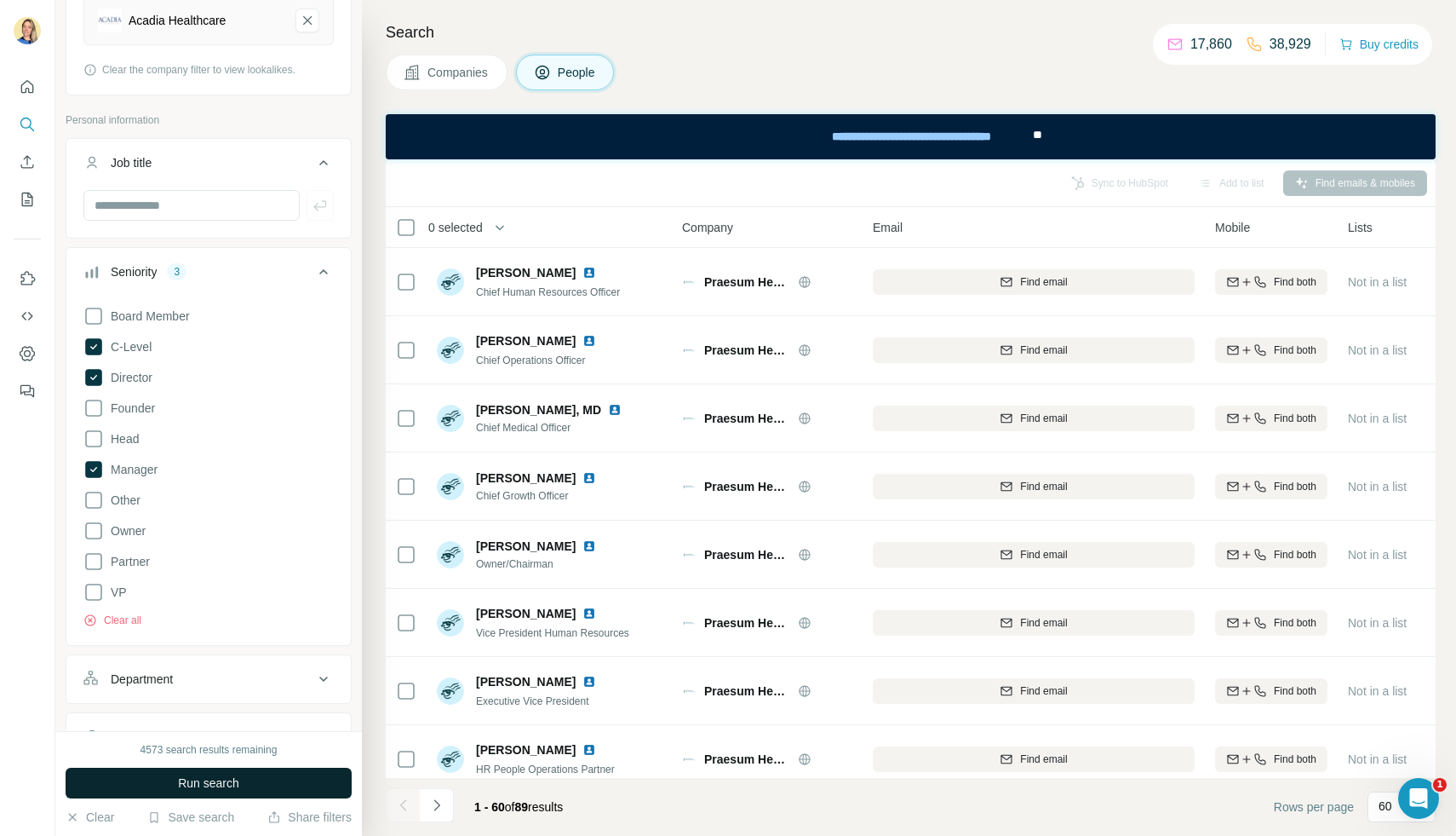
click at [201, 780] on span "Run search" at bounding box center [209, 782] width 62 height 17
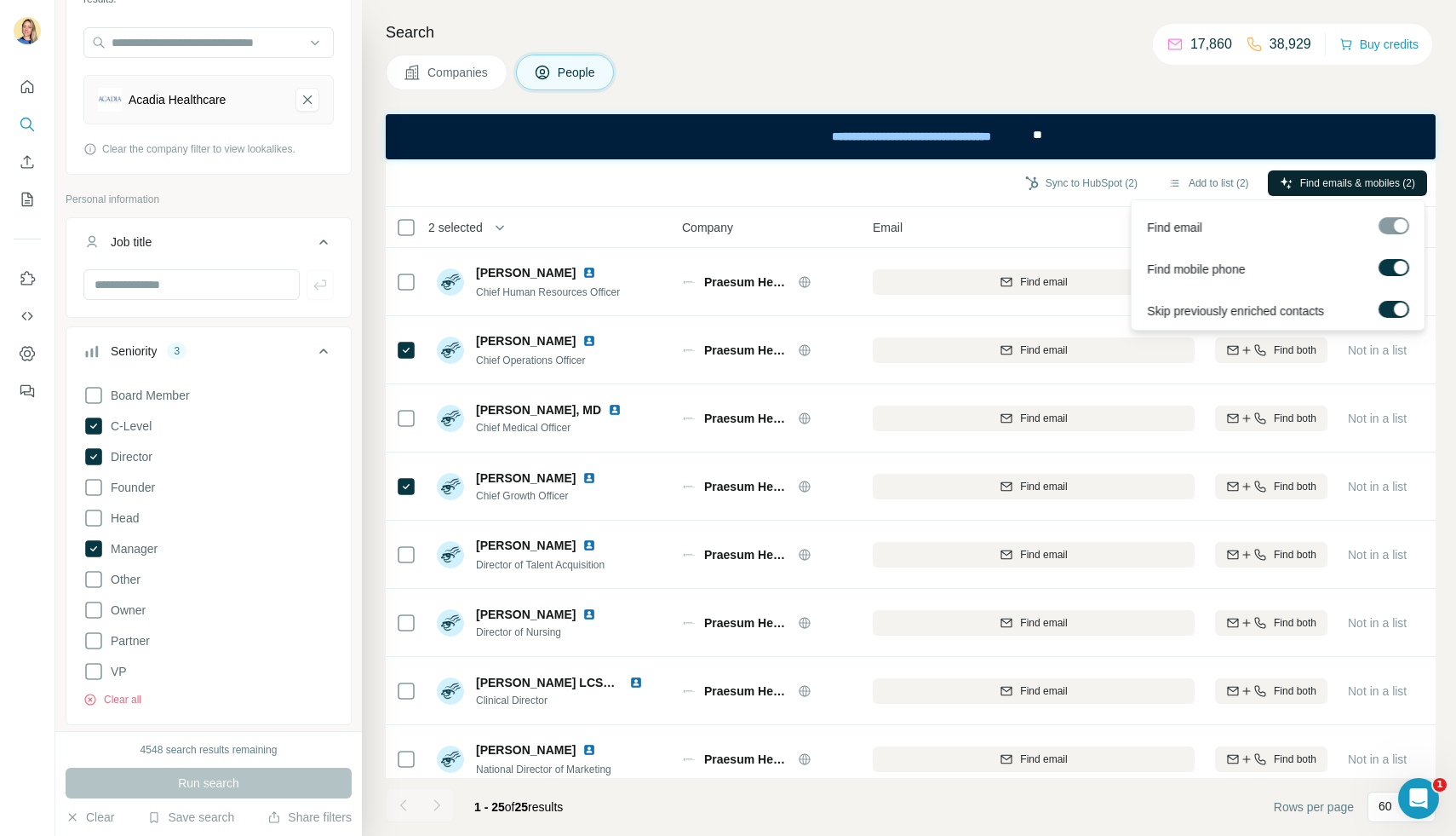
click at [1349, 184] on span "Find emails & mobiles (2)" at bounding box center [1357, 183] width 115 height 15
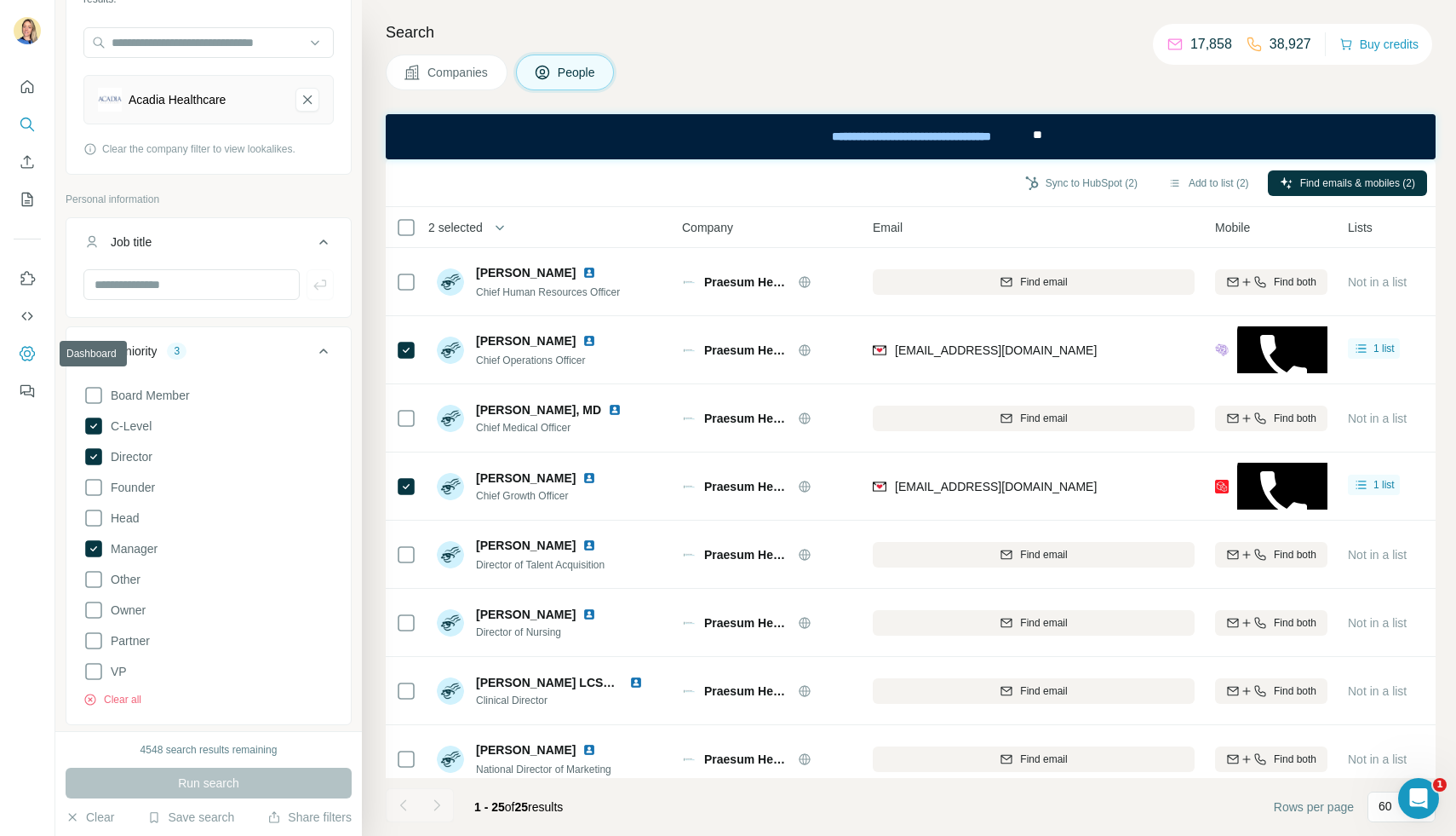
click at [33, 347] on icon "Dashboard" at bounding box center [26, 353] width 17 height 17
